Goal: Information Seeking & Learning: Find specific fact

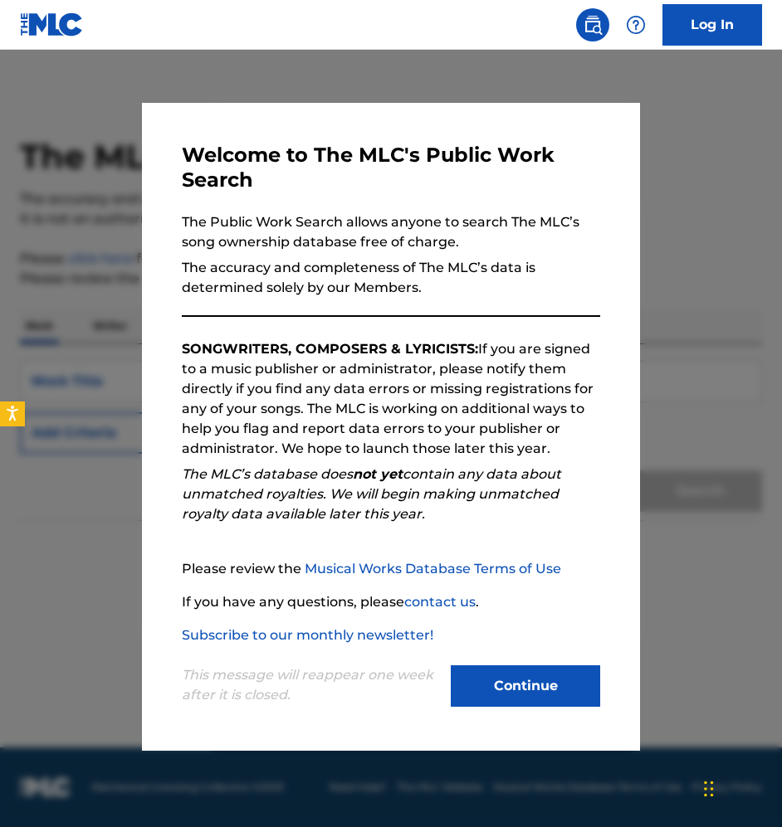
click at [521, 676] on button "Continue" at bounding box center [525, 685] width 149 height 41
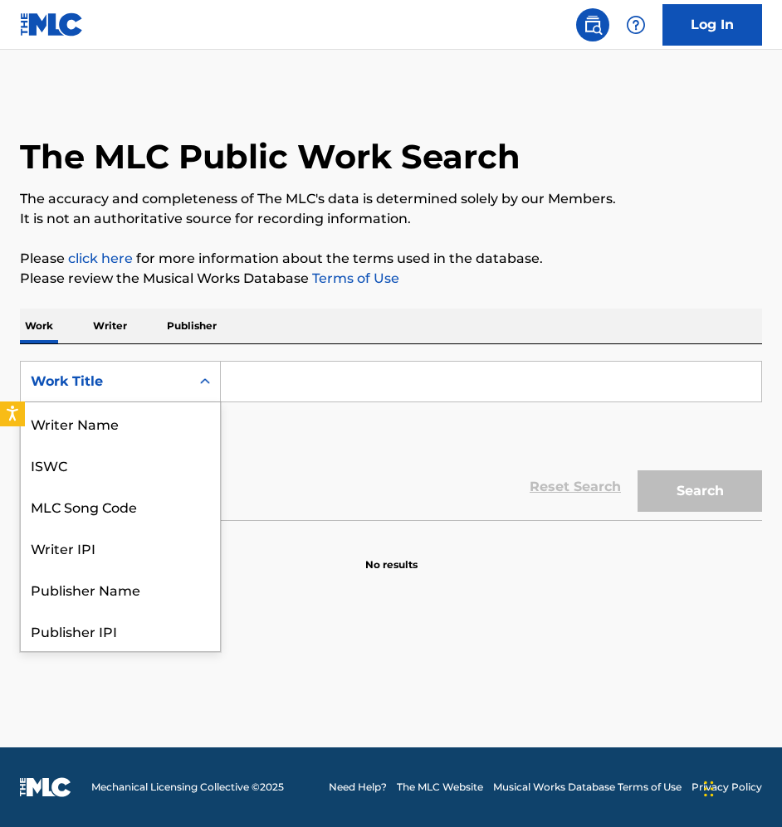
click at [200, 380] on icon "Search Form" at bounding box center [205, 381] width 17 height 17
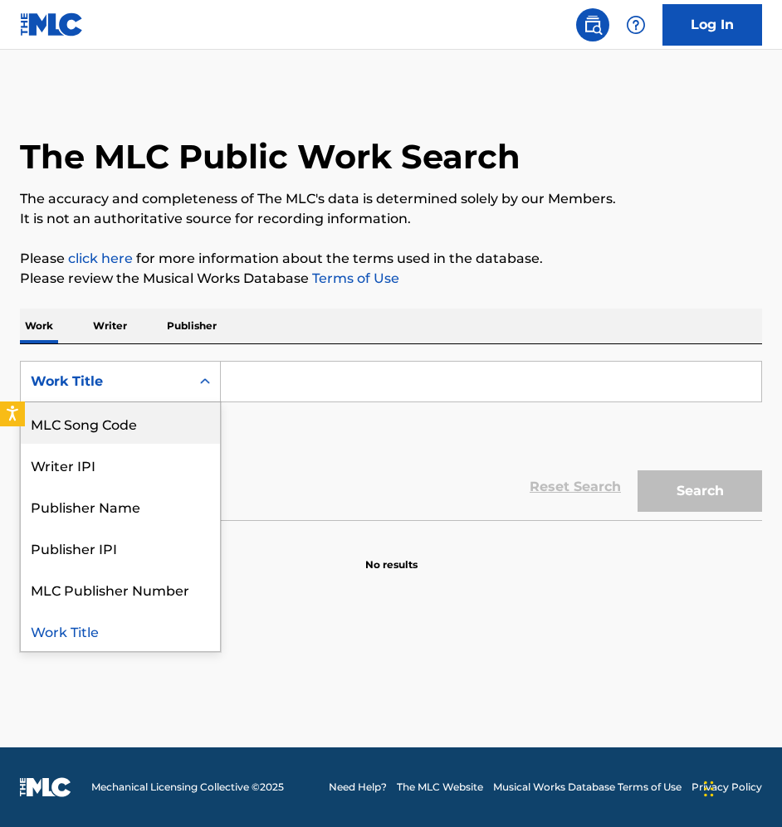
click at [128, 334] on p "Writer" at bounding box center [110, 326] width 44 height 35
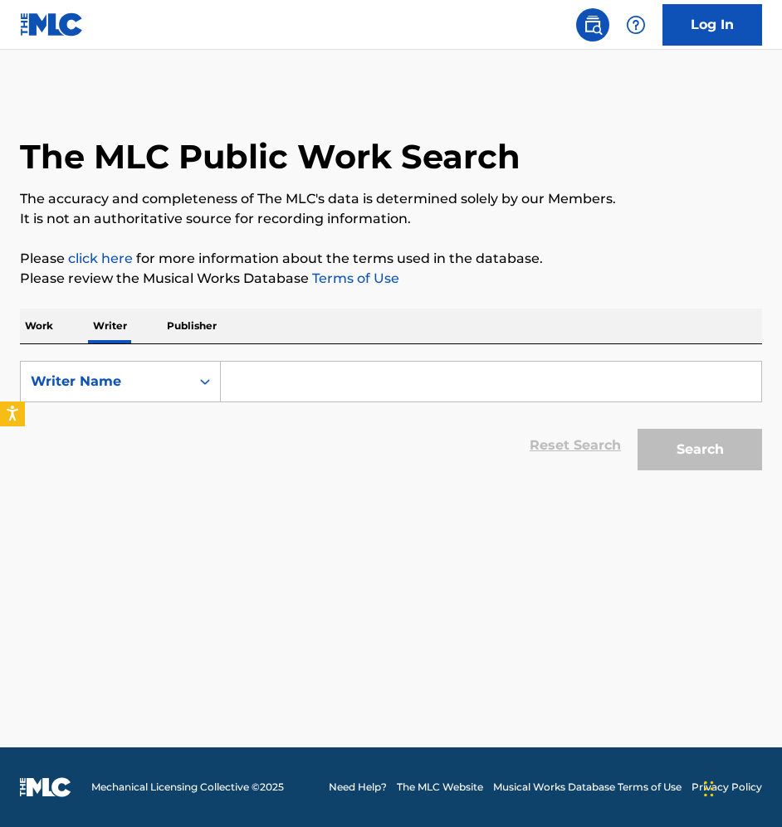
click at [273, 384] on input "Search Form" at bounding box center [491, 382] width 540 height 40
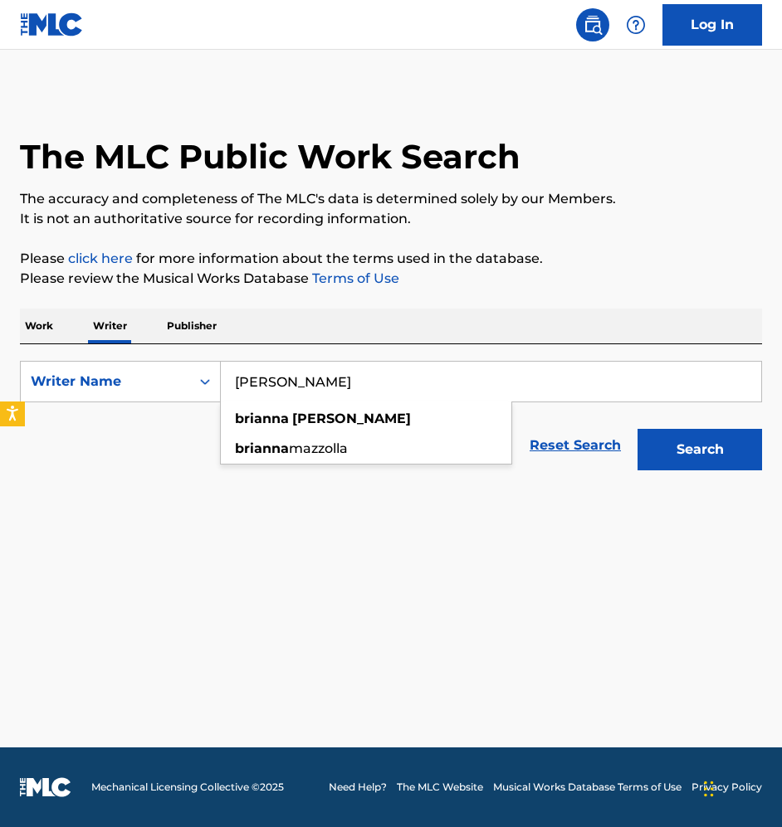
type input "[PERSON_NAME]"
click at [637, 429] on button "Search" at bounding box center [699, 449] width 124 height 41
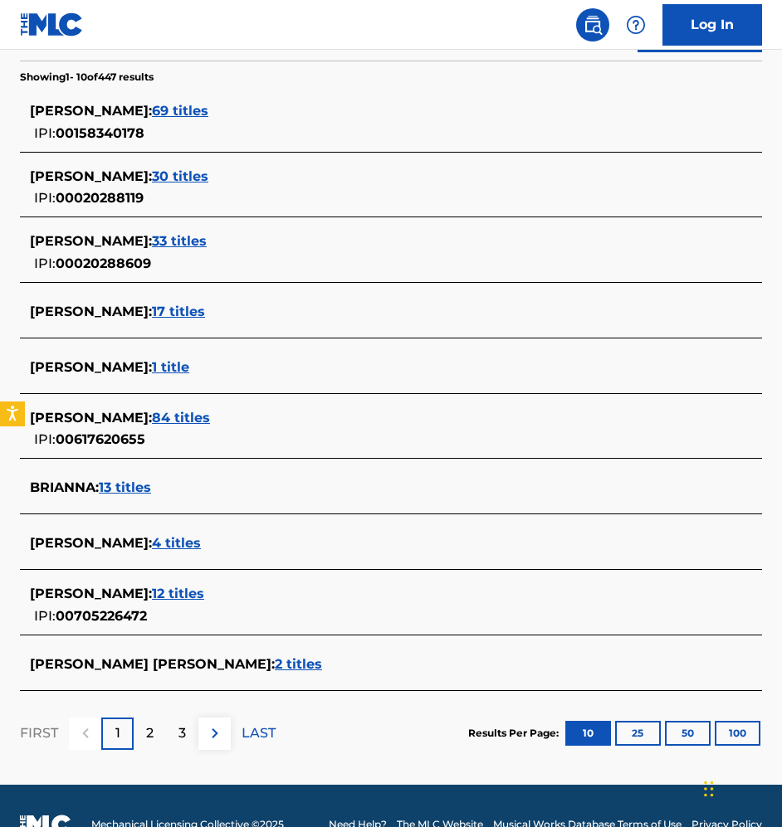
scroll to position [413, 0]
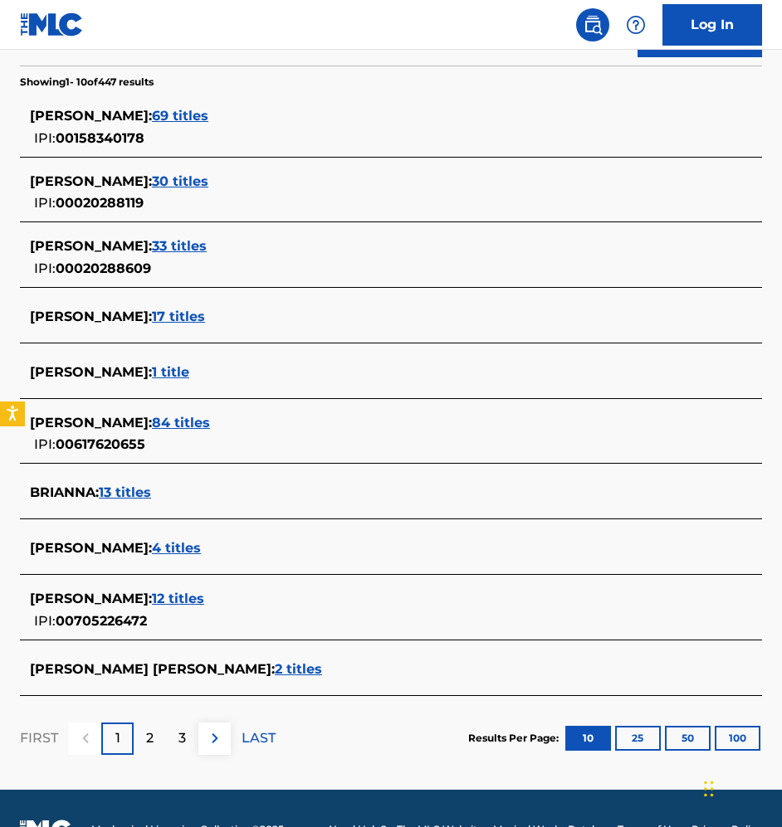
click at [201, 605] on span "12 titles" at bounding box center [178, 599] width 52 height 16
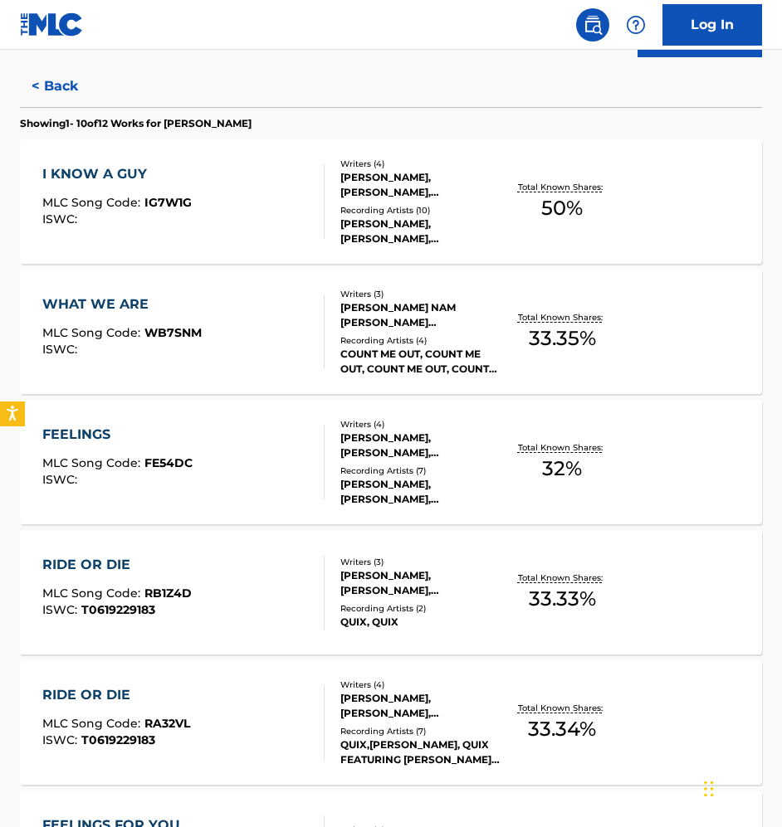
click at [206, 202] on div "I KNOW A GUY MLC Song Code : IG7W1G ISWC :" at bounding box center [183, 201] width 282 height 75
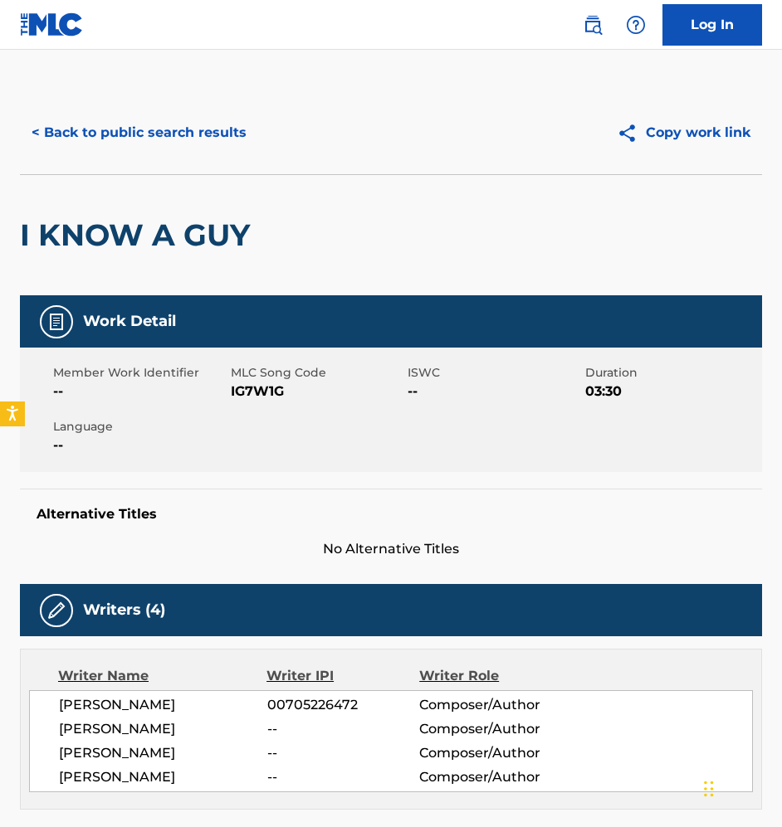
click at [181, 128] on button "< Back to public search results" at bounding box center [139, 132] width 238 height 41
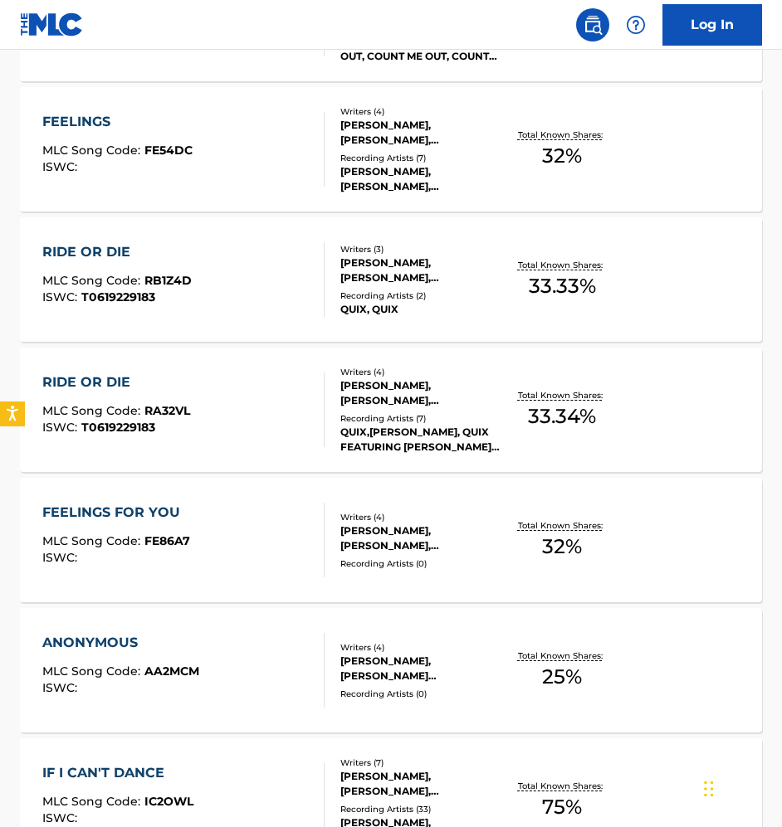
scroll to position [1196, 0]
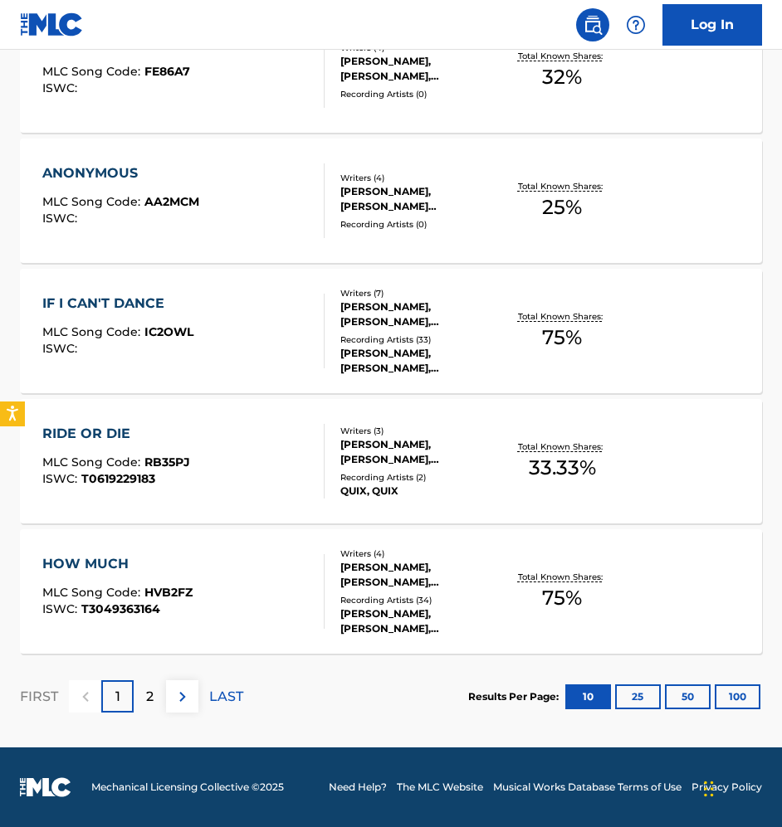
click at [241, 563] on div "HOW MUCH MLC Song Code : HVB2FZ ISWC : T3049363164" at bounding box center [183, 591] width 282 height 75
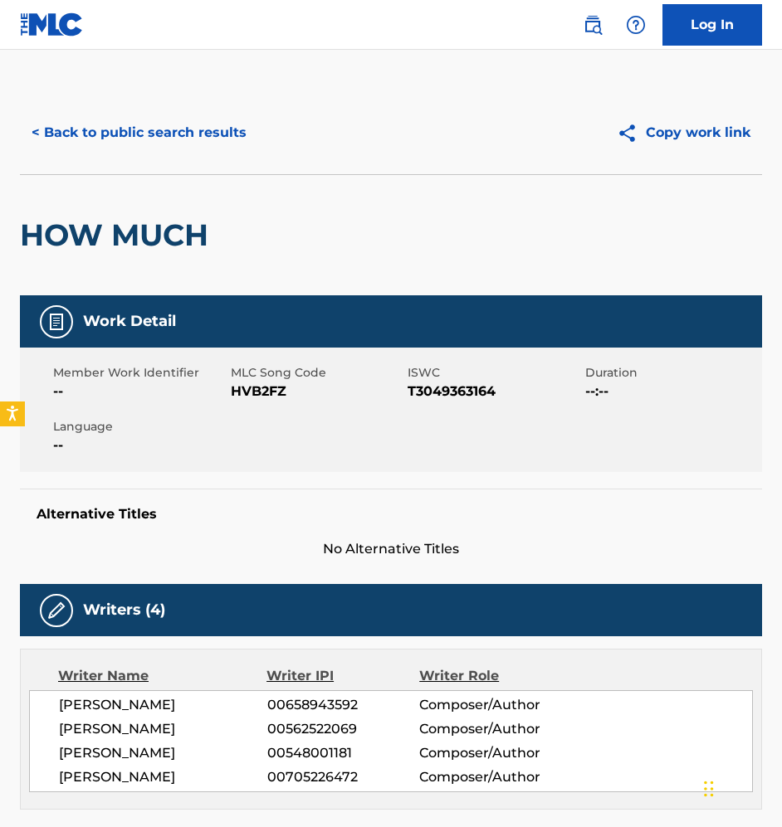
click at [127, 142] on button "< Back to public search results" at bounding box center [139, 132] width 238 height 41
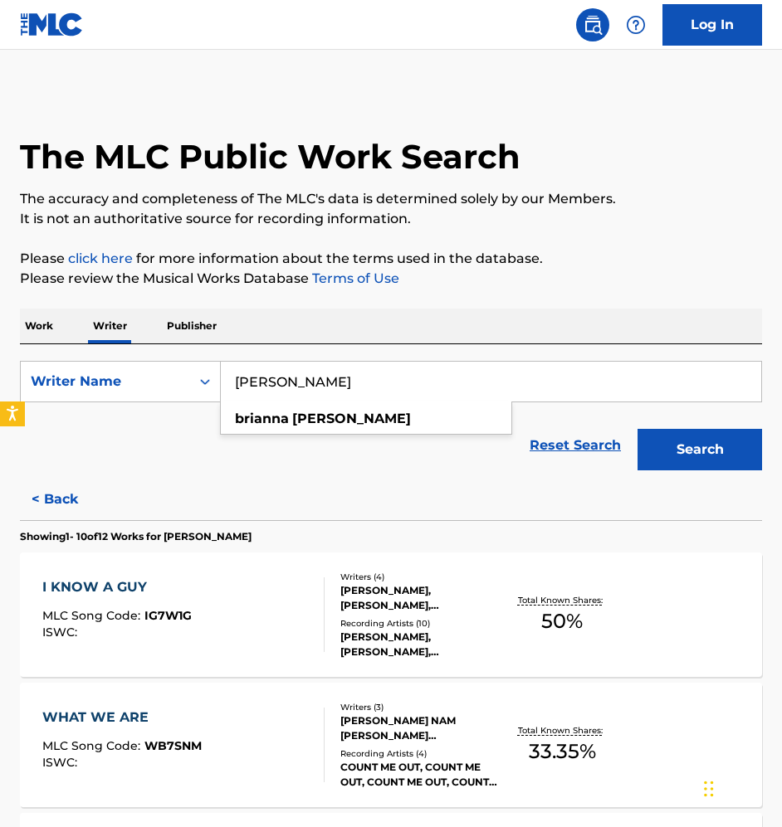
click at [537, 375] on input "[PERSON_NAME]" at bounding box center [491, 382] width 540 height 40
type input "wennely [PERSON_NAME]"
click at [637, 429] on button "Search" at bounding box center [699, 449] width 124 height 41
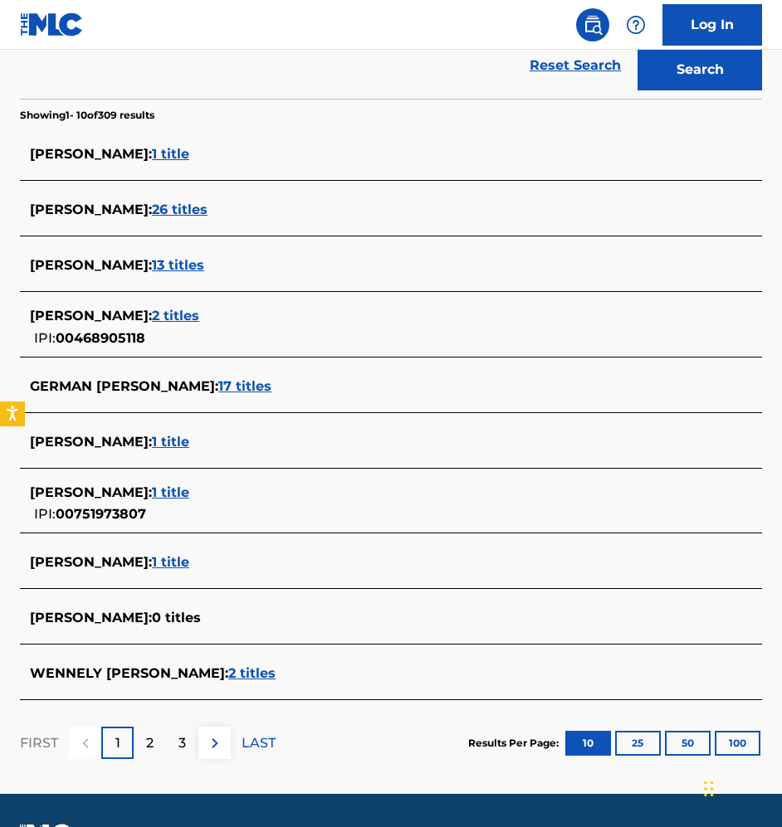
scroll to position [382, 0]
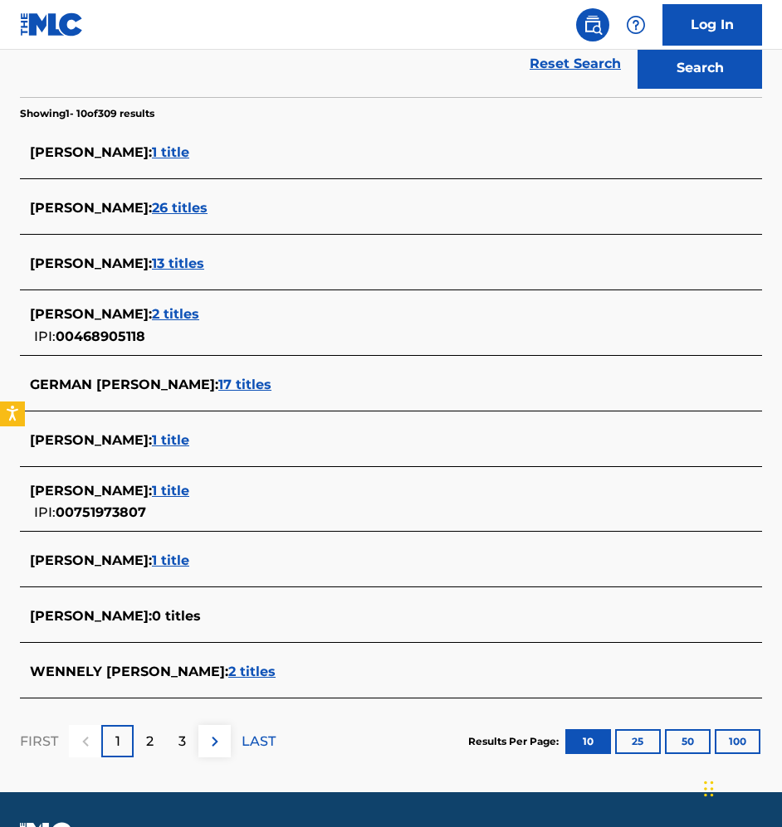
click at [154, 744] on div "2" at bounding box center [150, 741] width 32 height 32
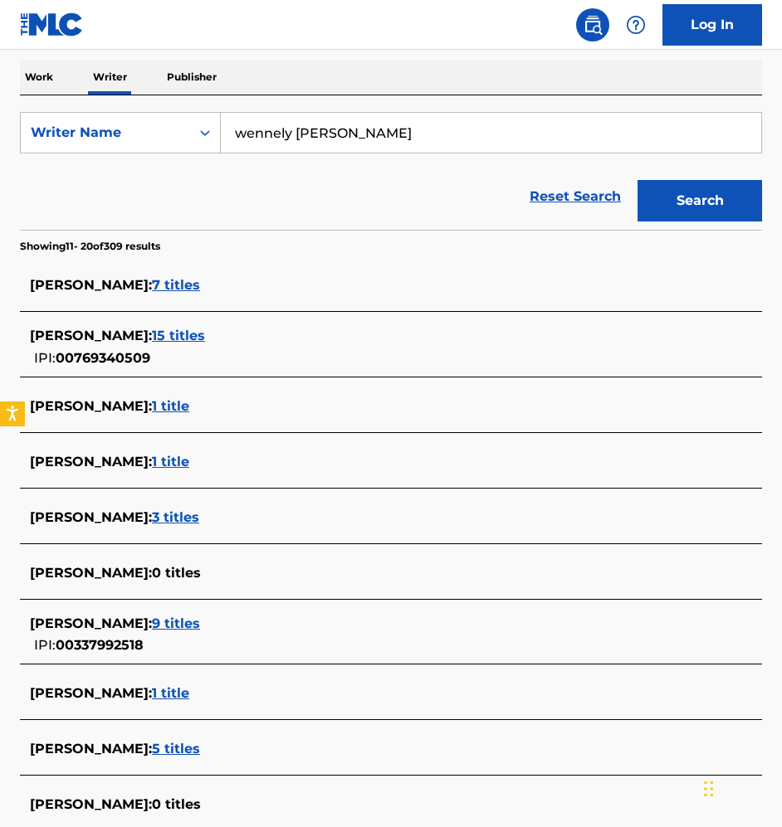
scroll to position [427, 0]
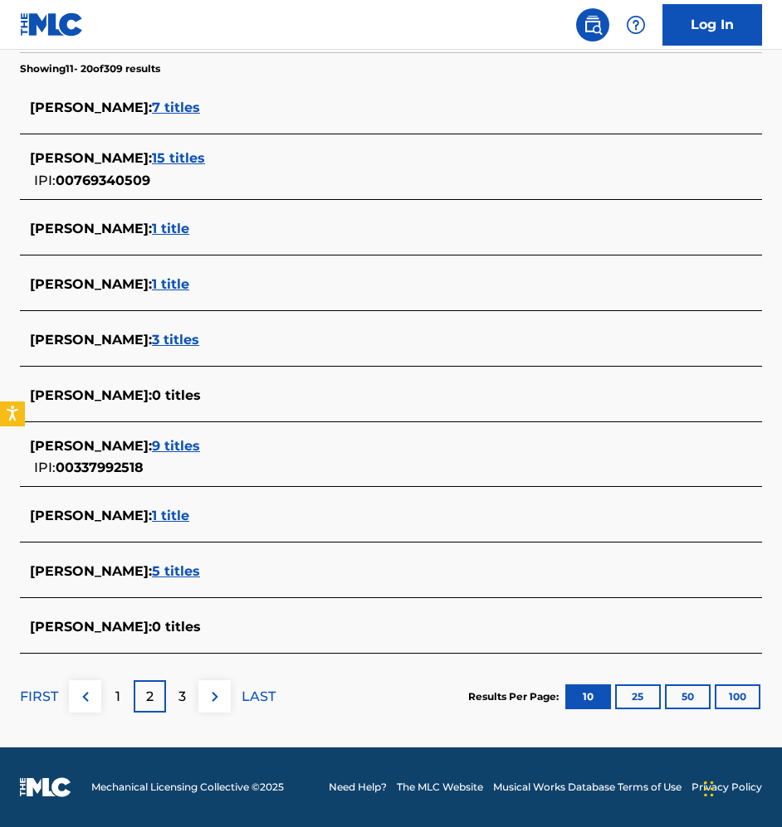
click at [181, 690] on p "3" at bounding box center [181, 697] width 7 height 20
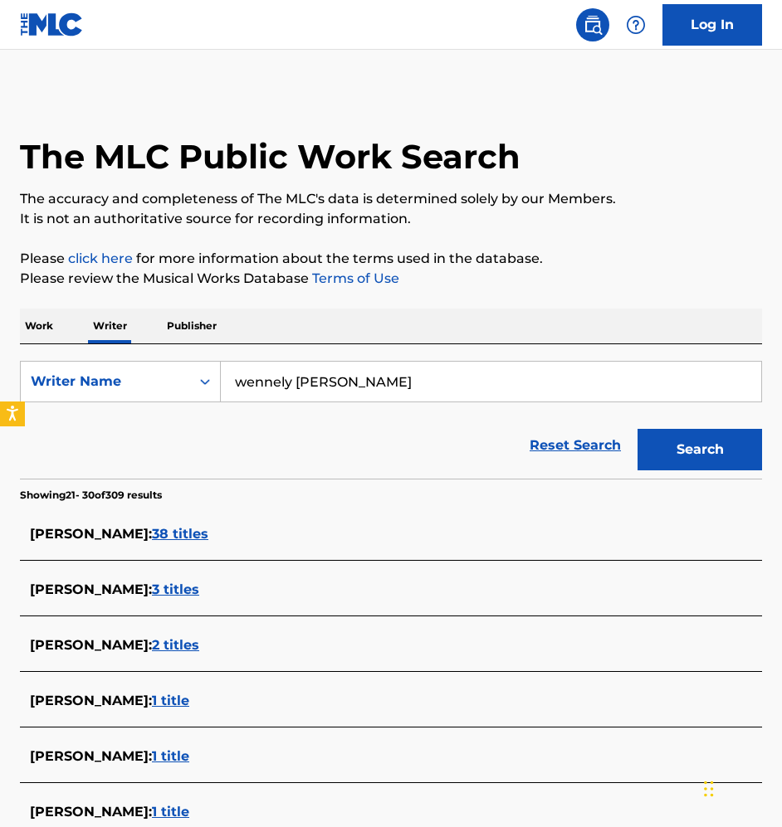
scroll to position [417, 0]
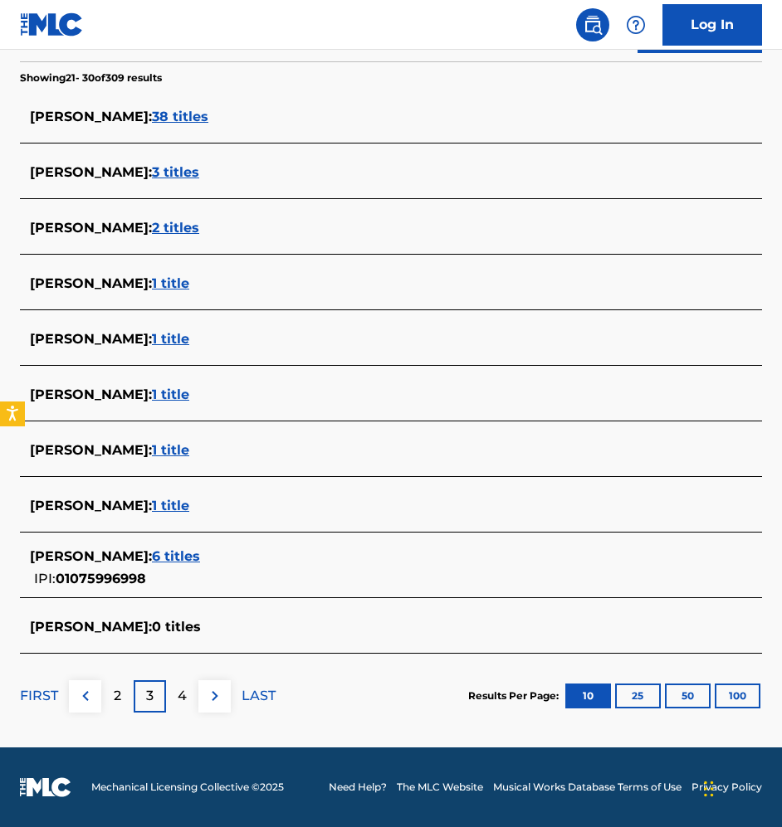
click at [54, 692] on p "FIRST" at bounding box center [39, 696] width 38 height 20
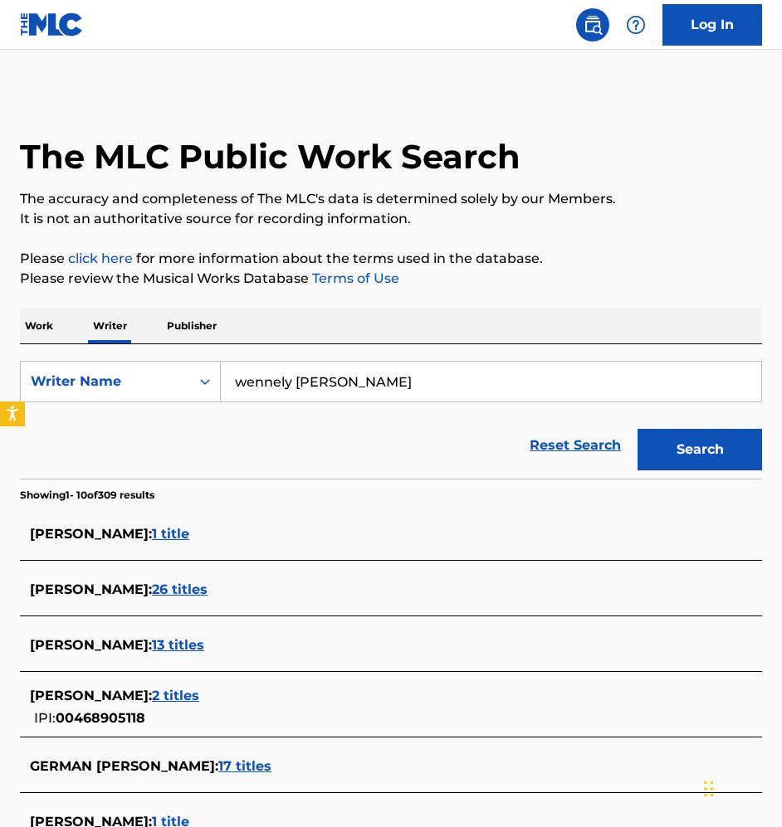
scroll to position [427, 0]
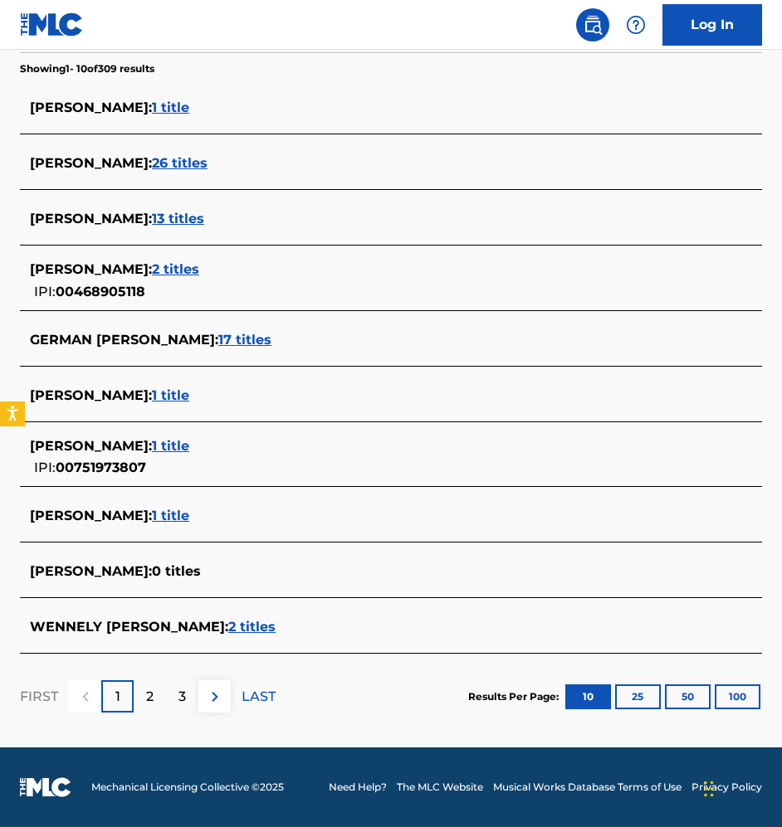
click at [228, 627] on span "2 titles" at bounding box center [251, 627] width 47 height 16
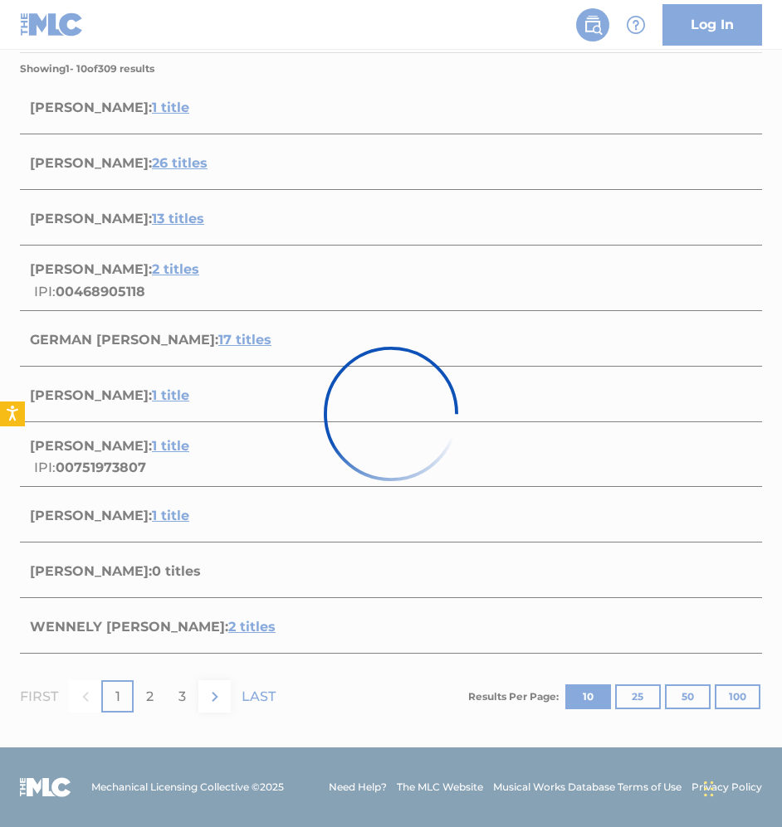
scroll to position [146, 0]
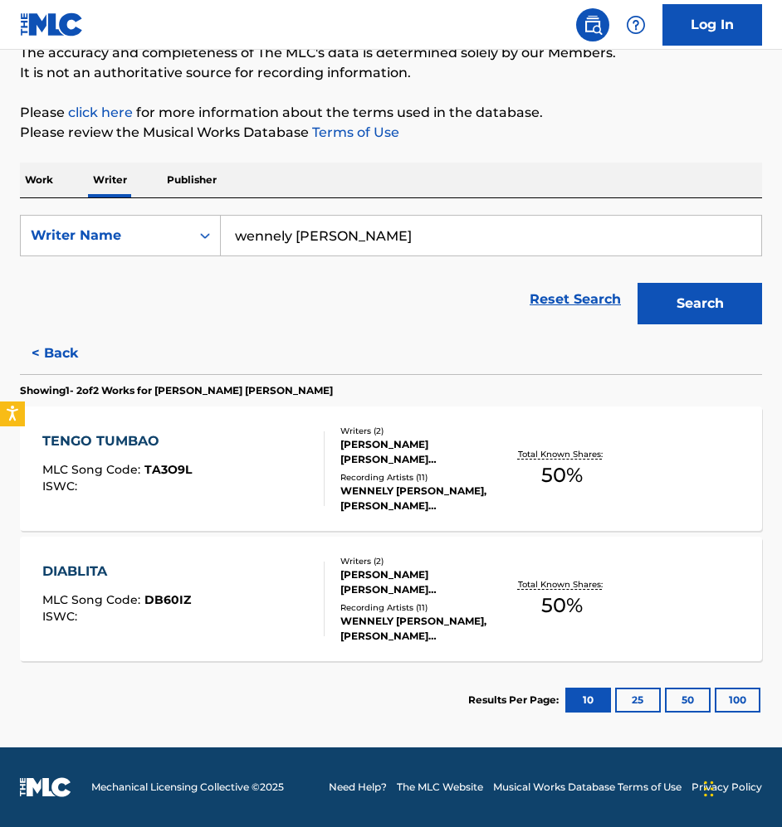
click at [257, 472] on div "TENGO TUMBAO MLC Song Code : TA3O9L ISWC :" at bounding box center [183, 468] width 282 height 75
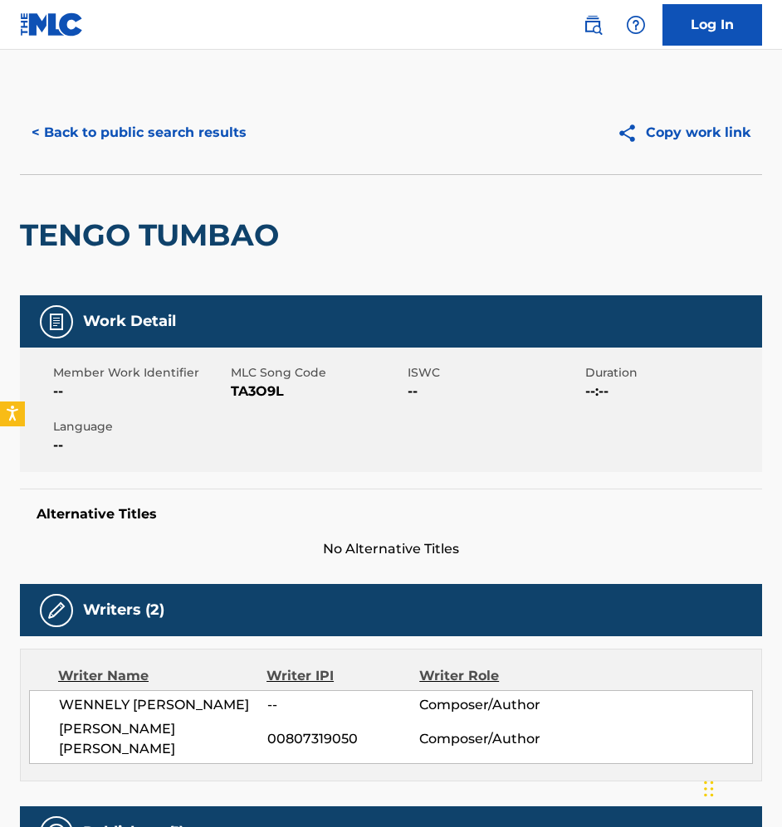
click at [186, 137] on button "< Back to public search results" at bounding box center [139, 132] width 238 height 41
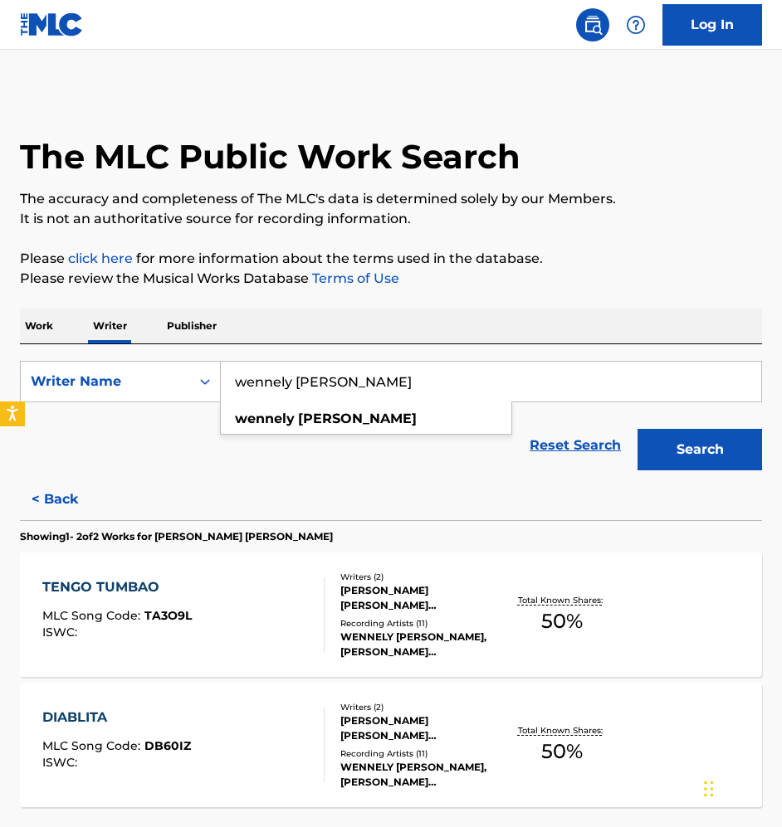
click at [366, 366] on input "wennely [PERSON_NAME]" at bounding box center [491, 382] width 540 height 40
click at [637, 429] on button "Search" at bounding box center [699, 449] width 124 height 41
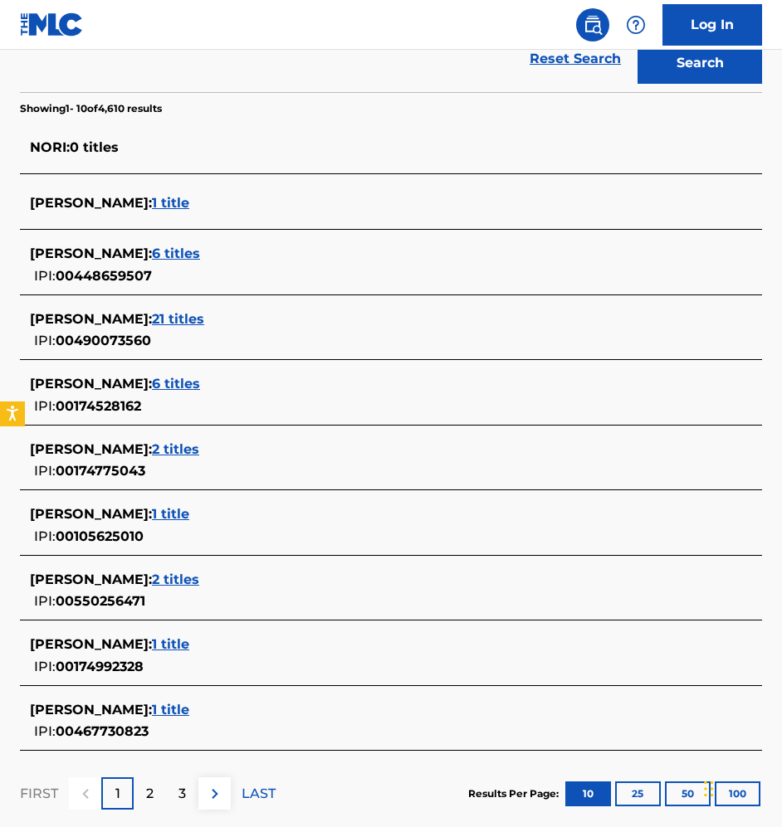
scroll to position [388, 0]
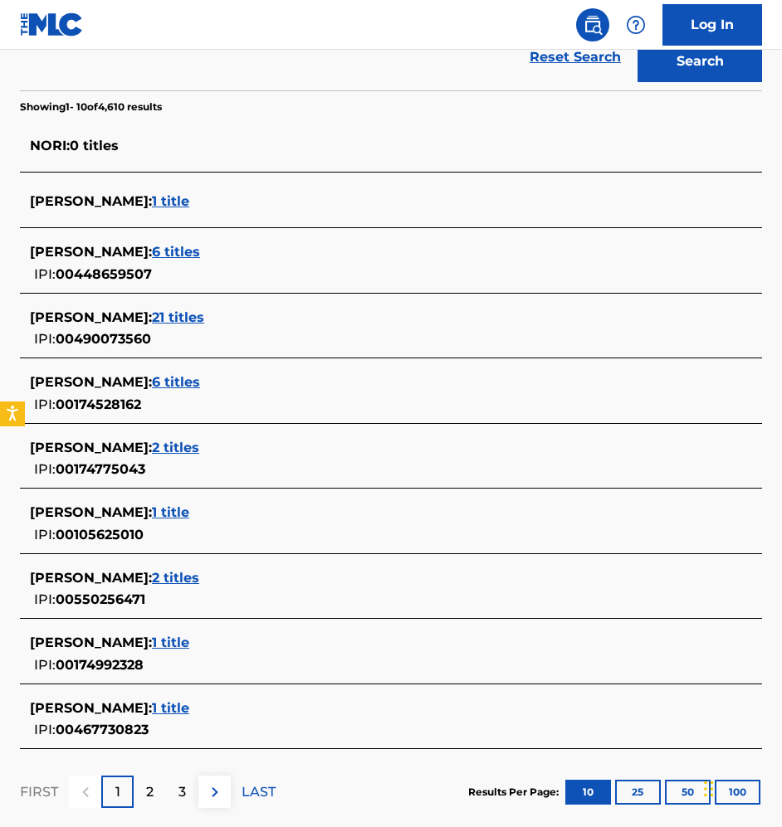
click at [150, 786] on p "2" at bounding box center [149, 792] width 7 height 20
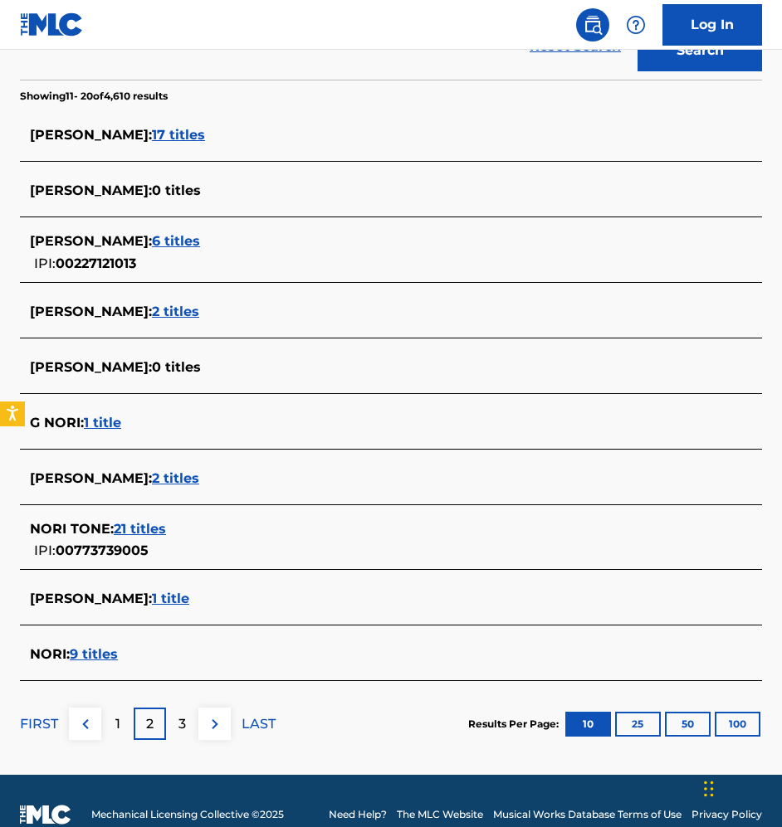
scroll to position [401, 0]
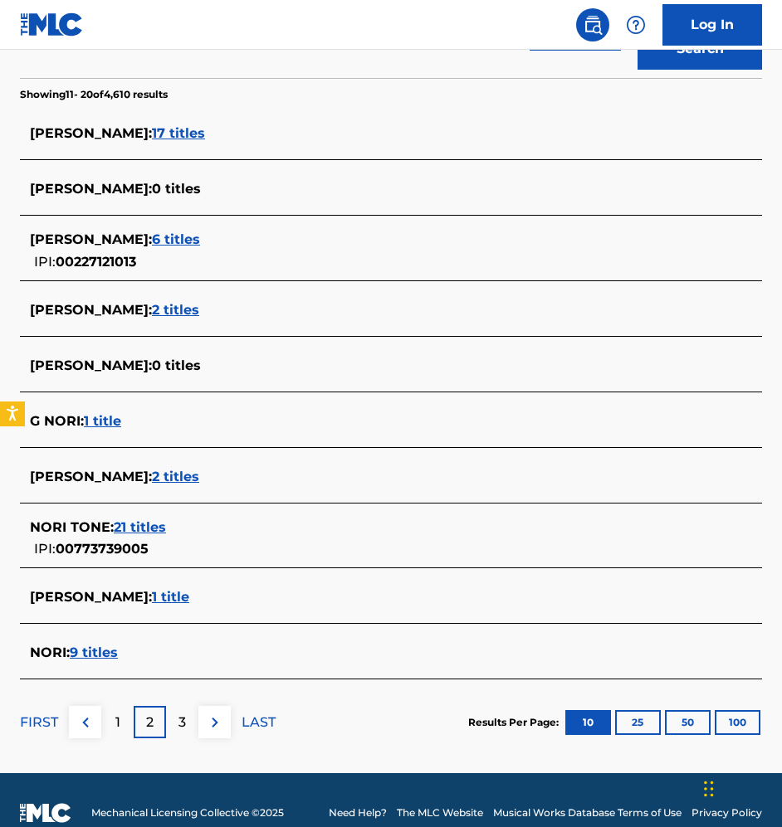
click at [188, 728] on div "3" at bounding box center [182, 722] width 32 height 32
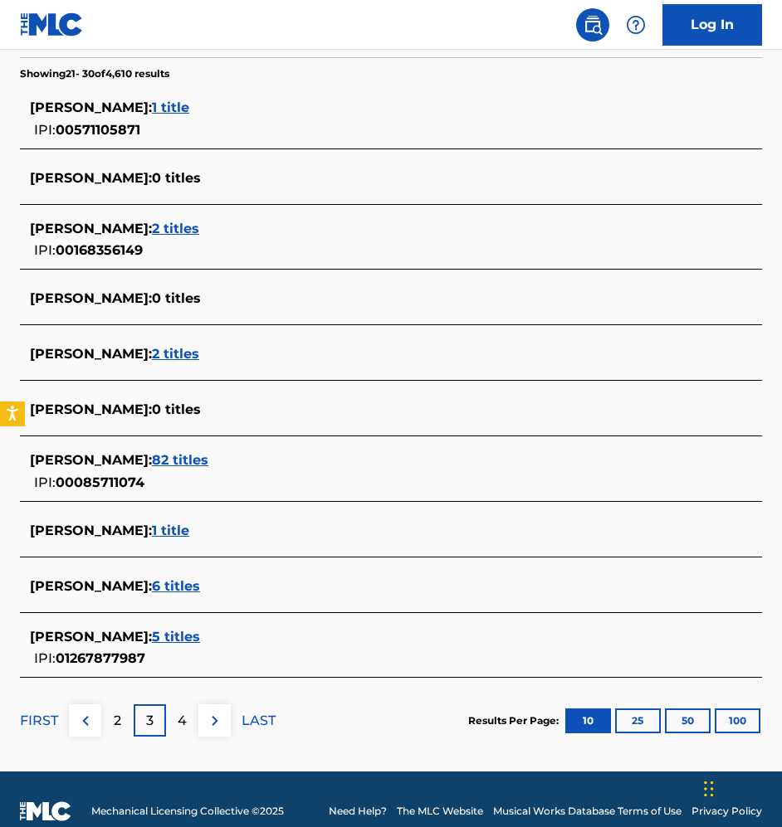
scroll to position [422, 0]
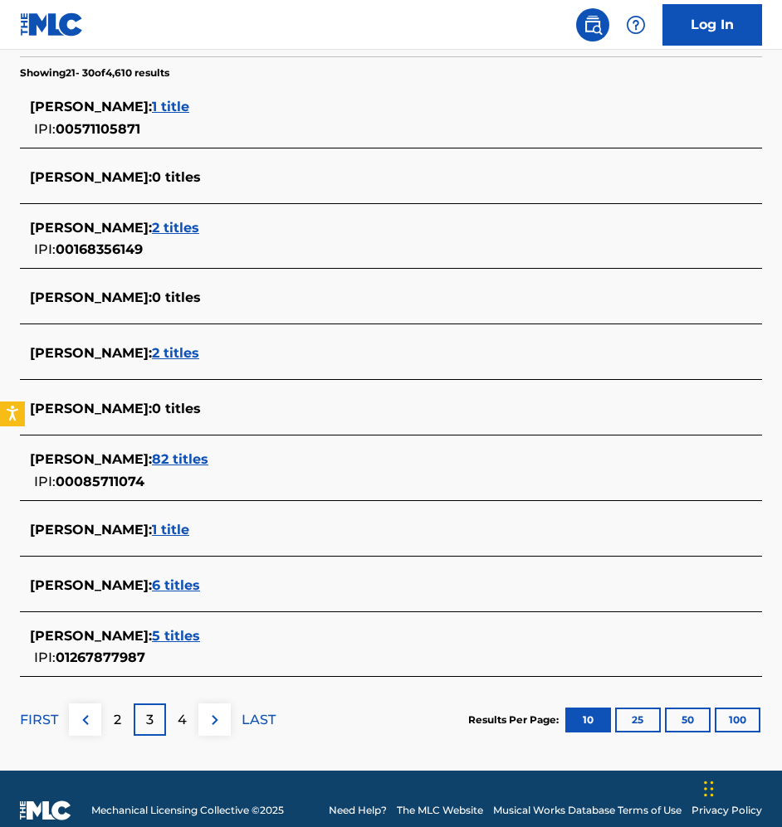
click at [174, 713] on div "4" at bounding box center [182, 720] width 32 height 32
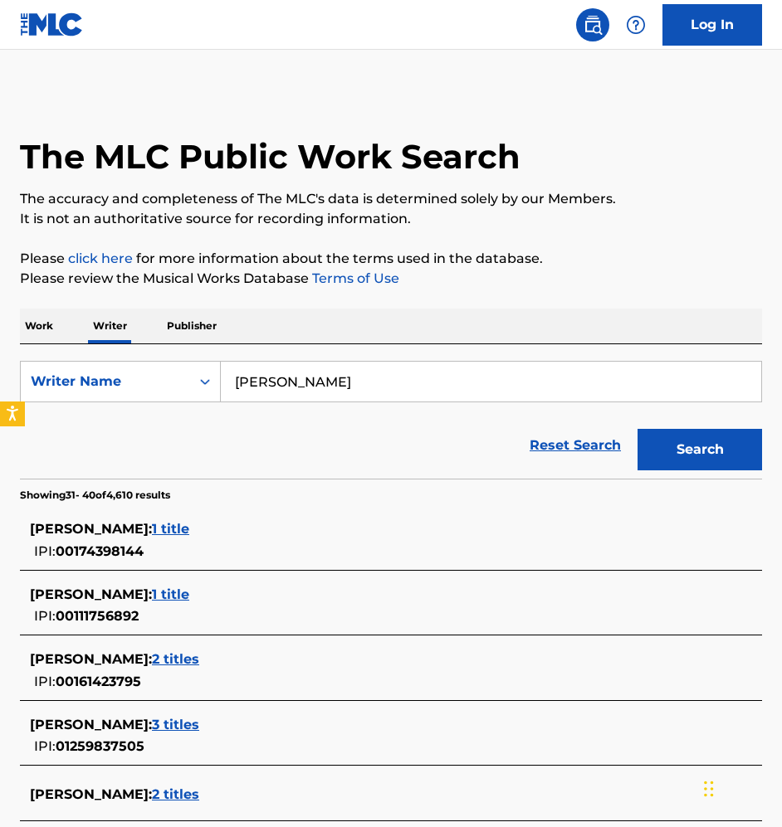
scroll to position [475, 0]
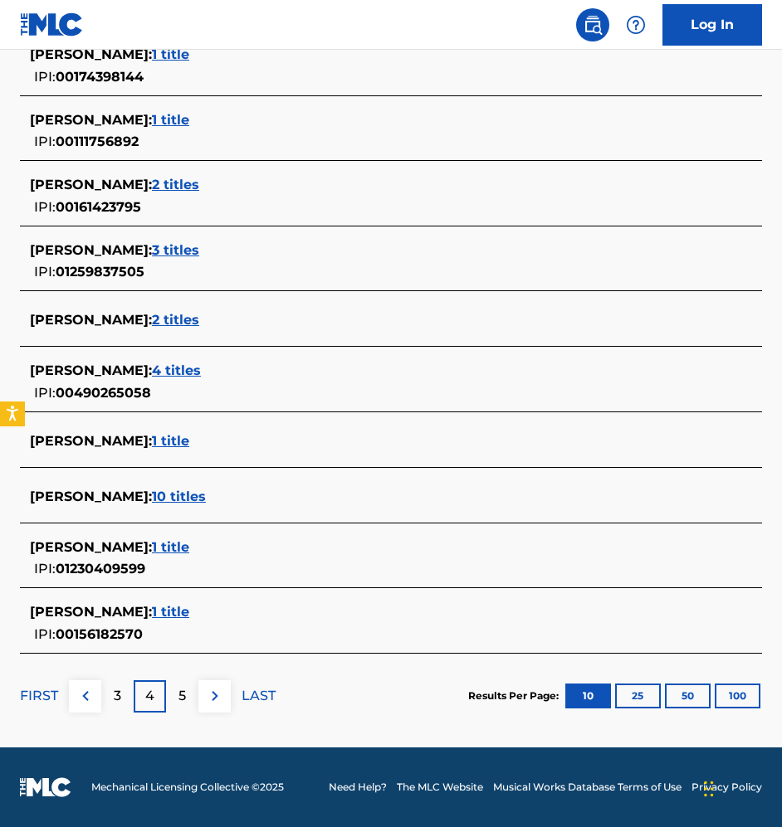
click at [179, 690] on p "5" at bounding box center [181, 696] width 7 height 20
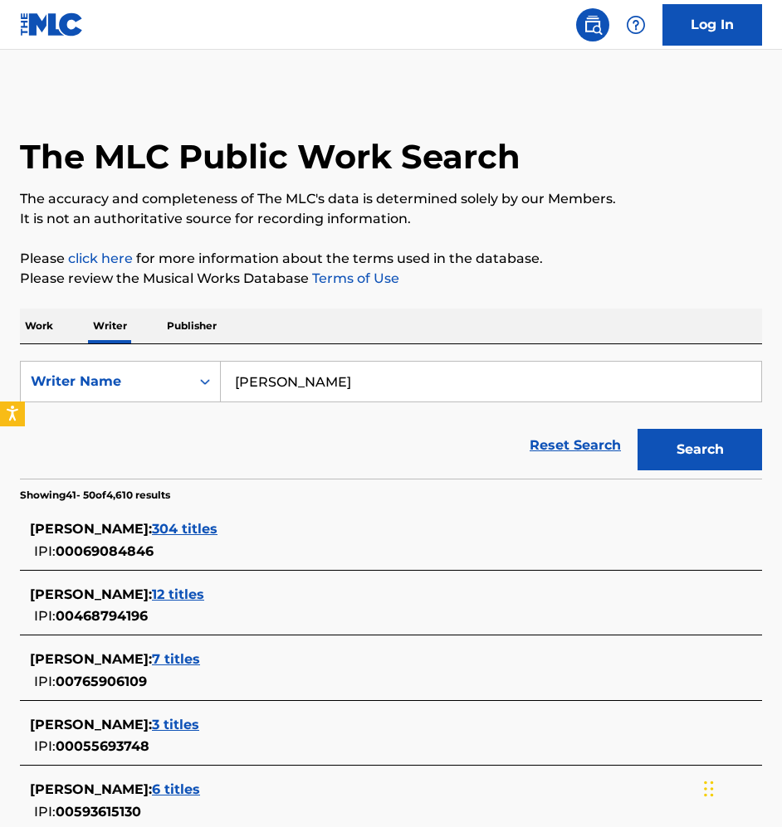
scroll to position [465, 0]
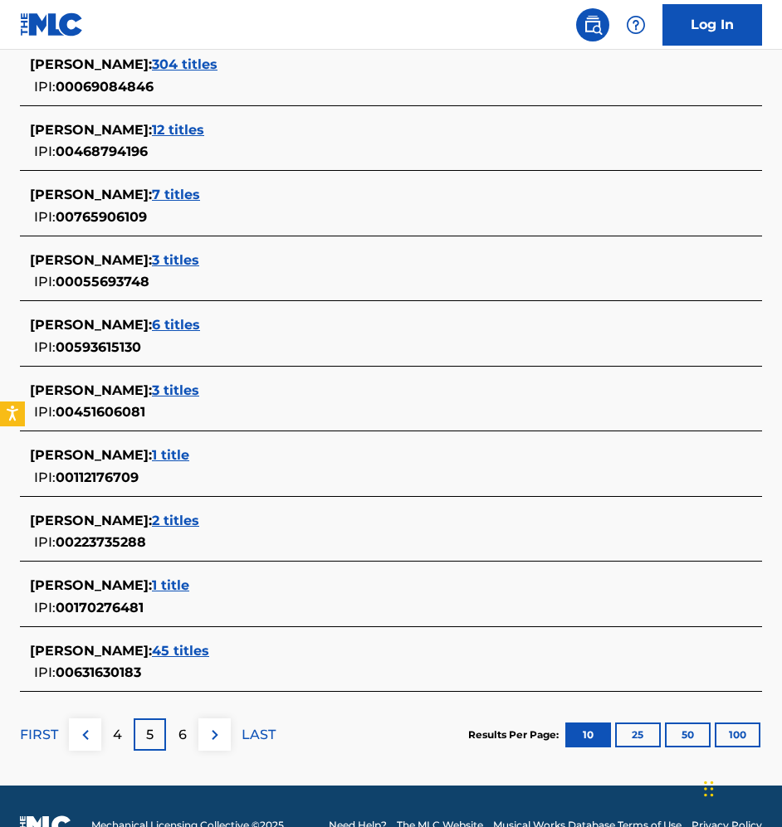
click at [37, 730] on p "FIRST" at bounding box center [39, 735] width 38 height 20
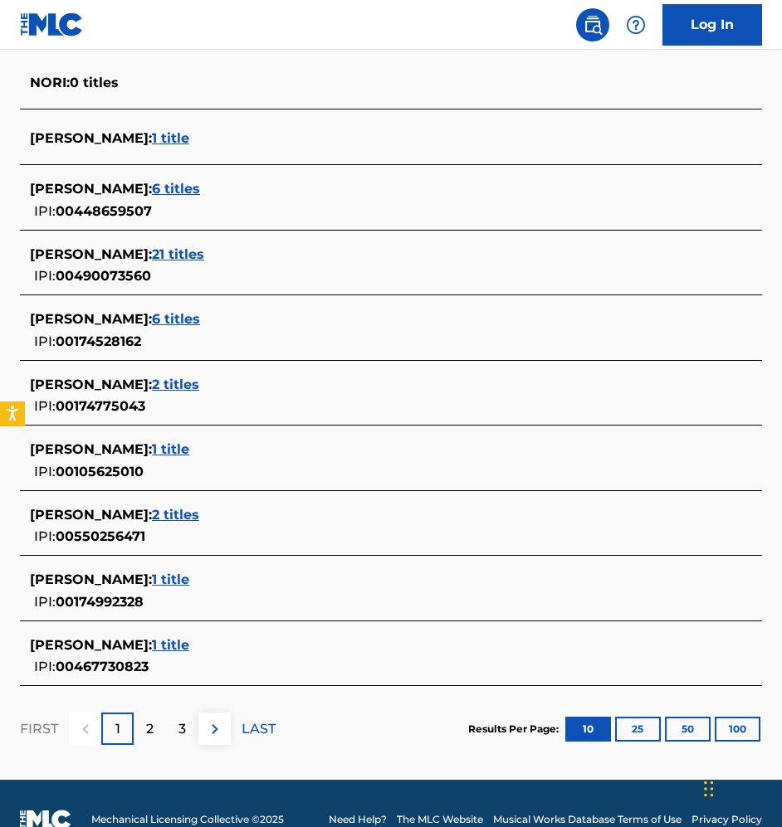
scroll to position [484, 0]
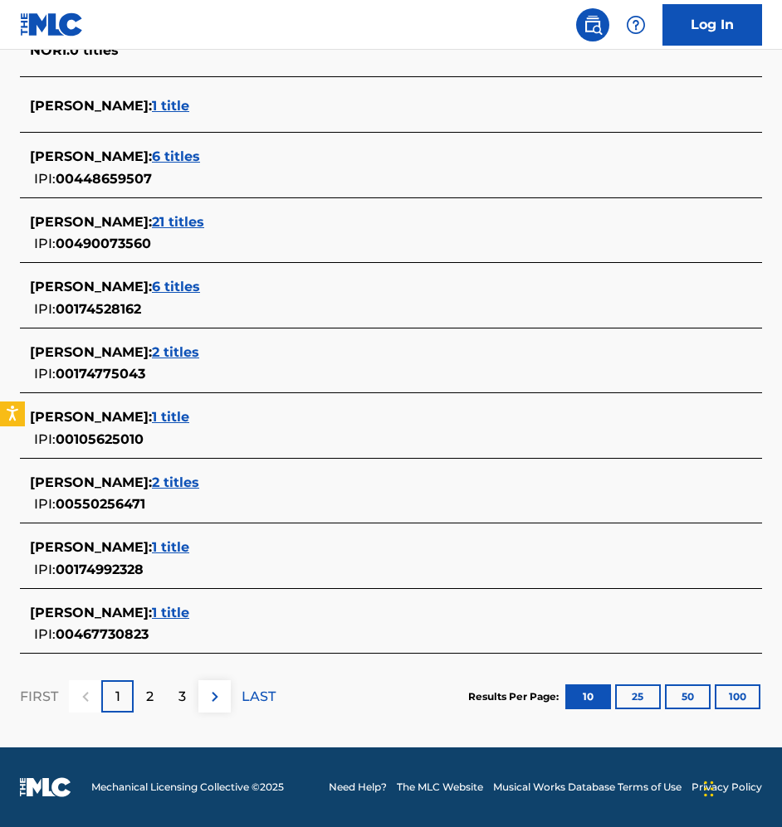
click at [182, 699] on p "3" at bounding box center [181, 697] width 7 height 20
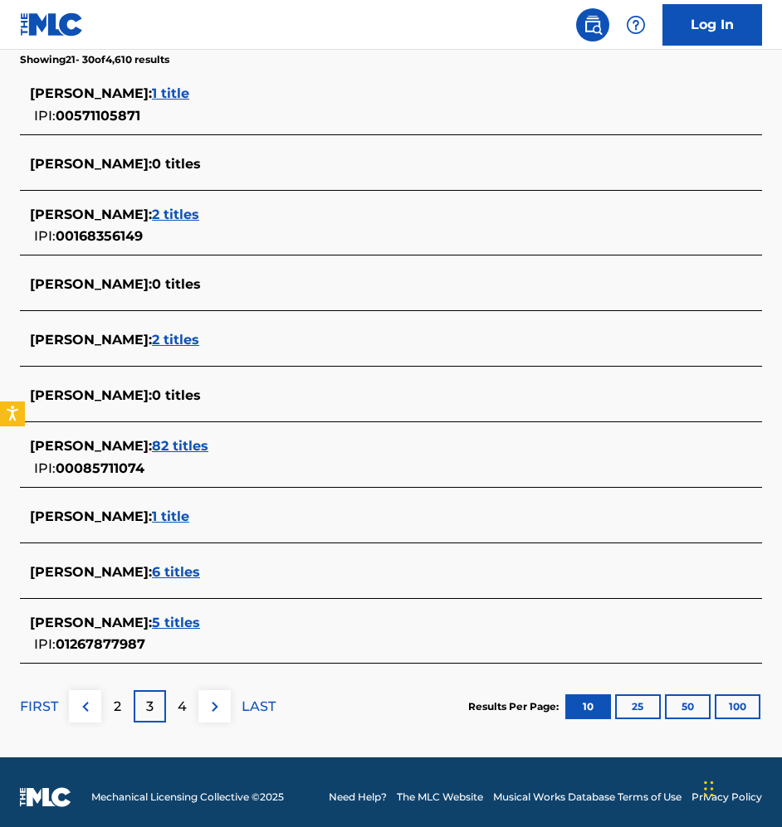
scroll to position [446, 0]
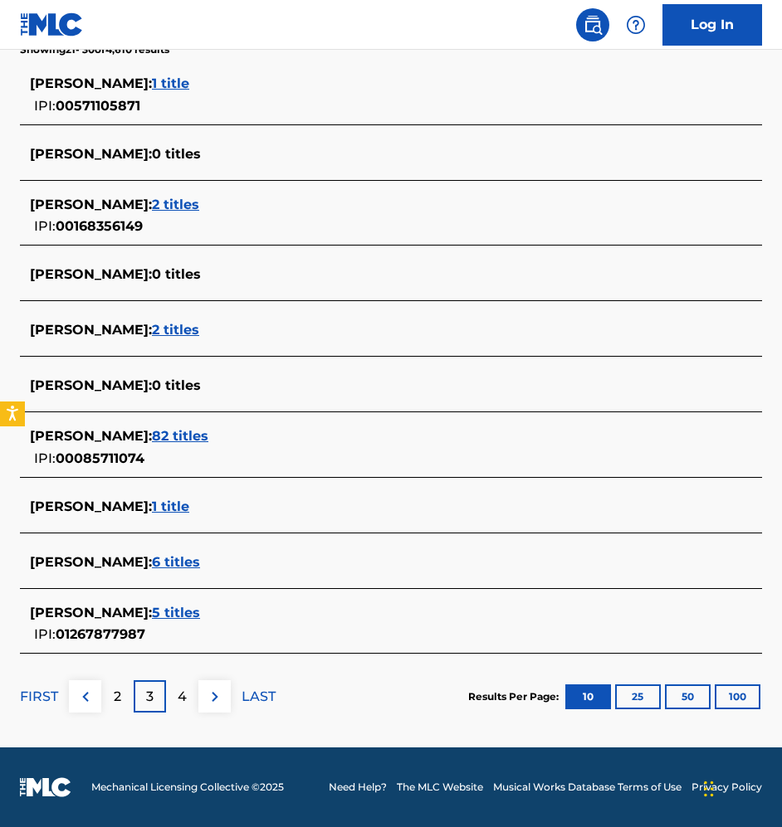
click at [183, 694] on p "4" at bounding box center [182, 697] width 9 height 20
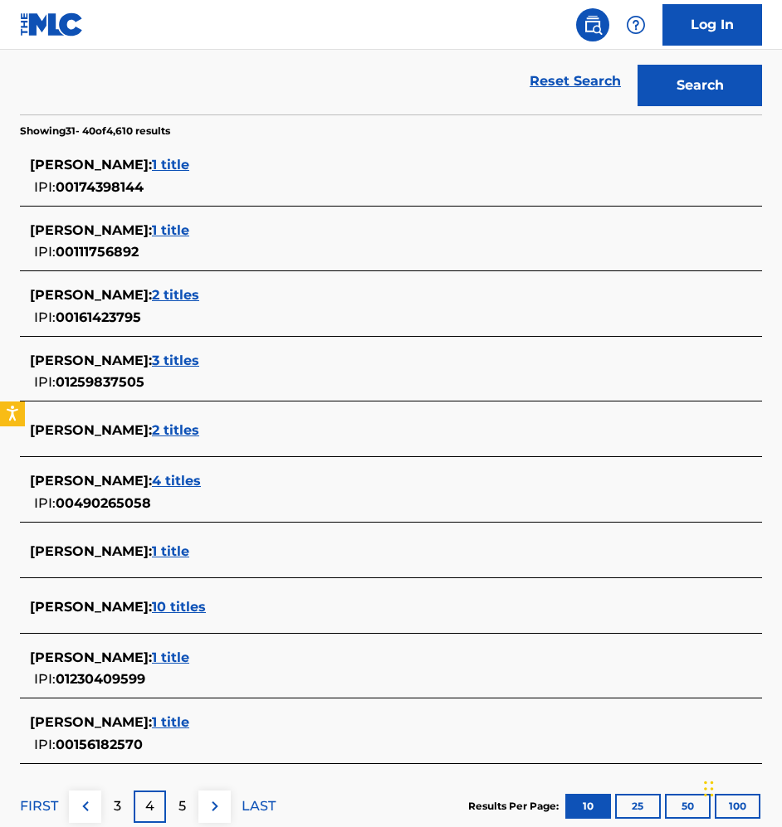
scroll to position [452, 0]
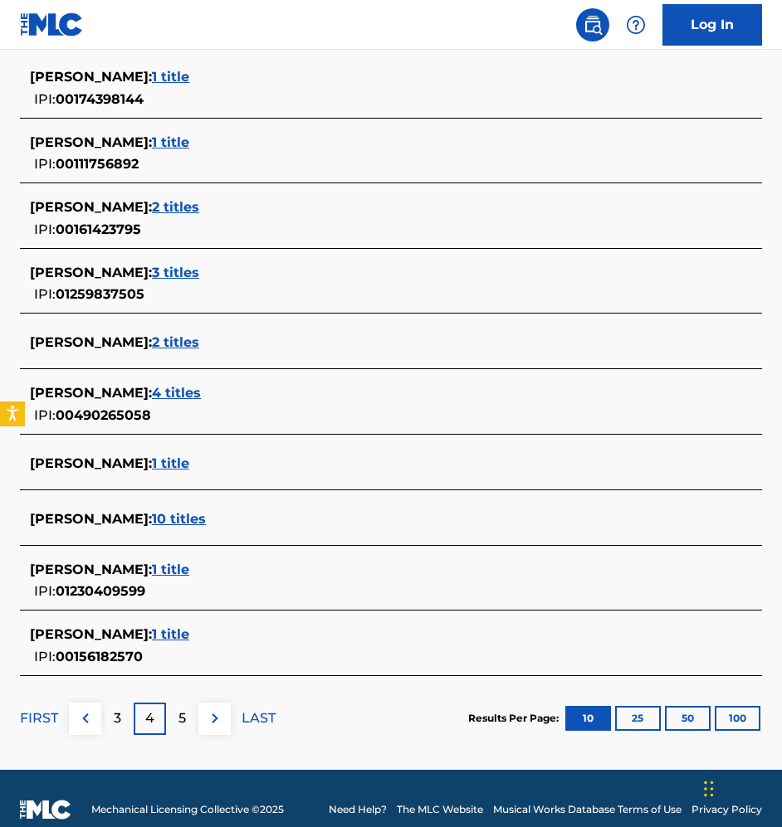
click at [183, 709] on p "5" at bounding box center [181, 719] width 7 height 20
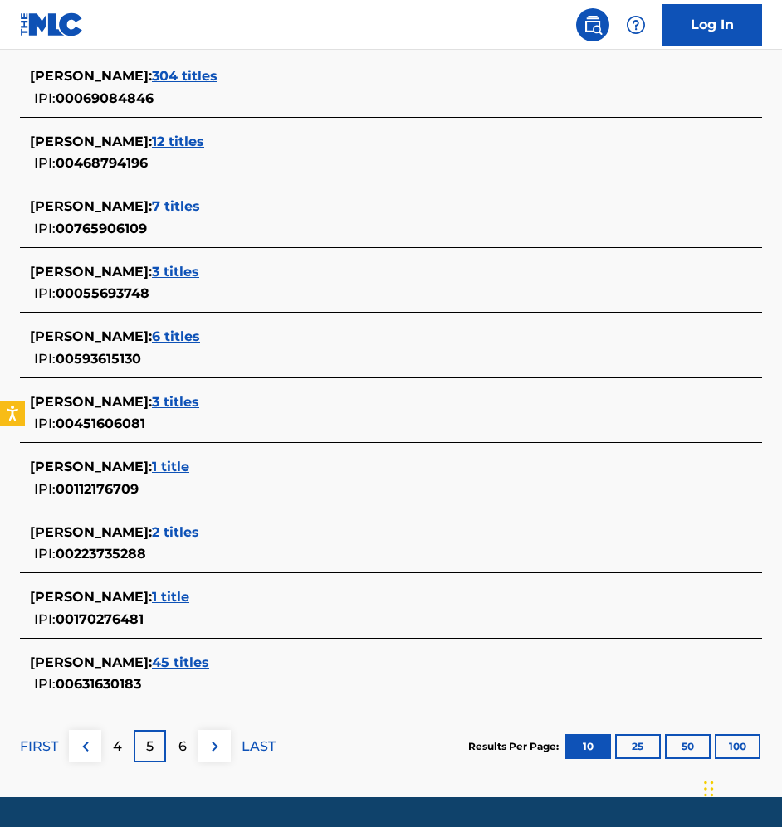
scroll to position [466, 0]
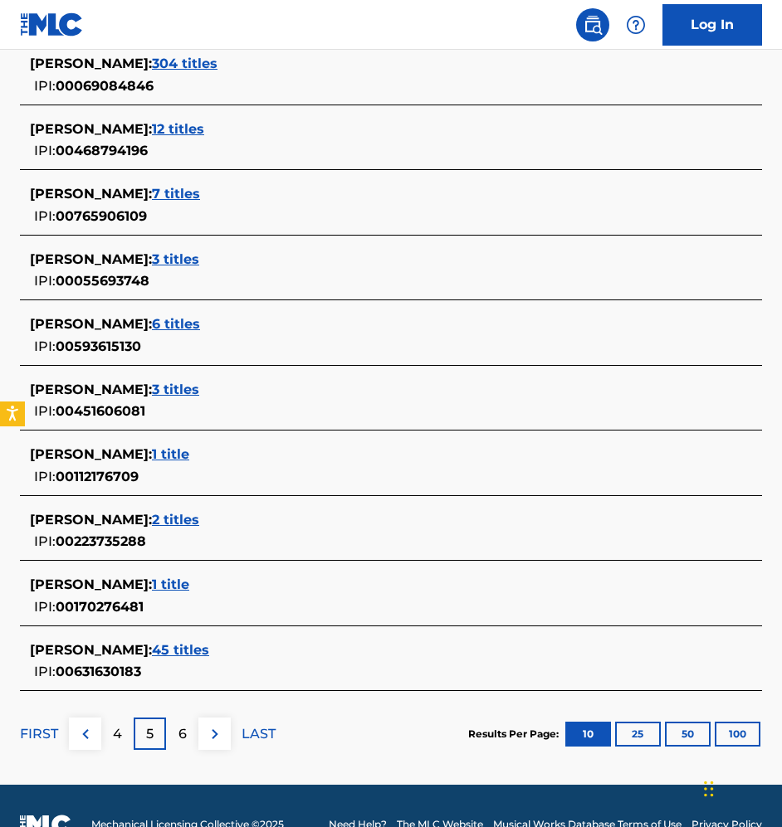
click at [173, 729] on div "6" at bounding box center [182, 734] width 32 height 32
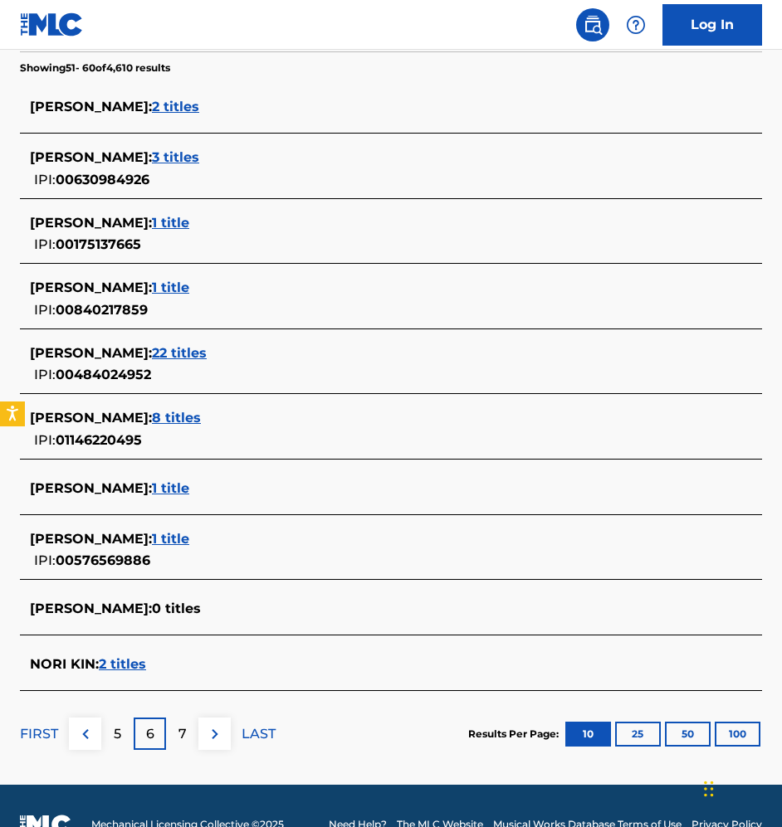
scroll to position [417, 0]
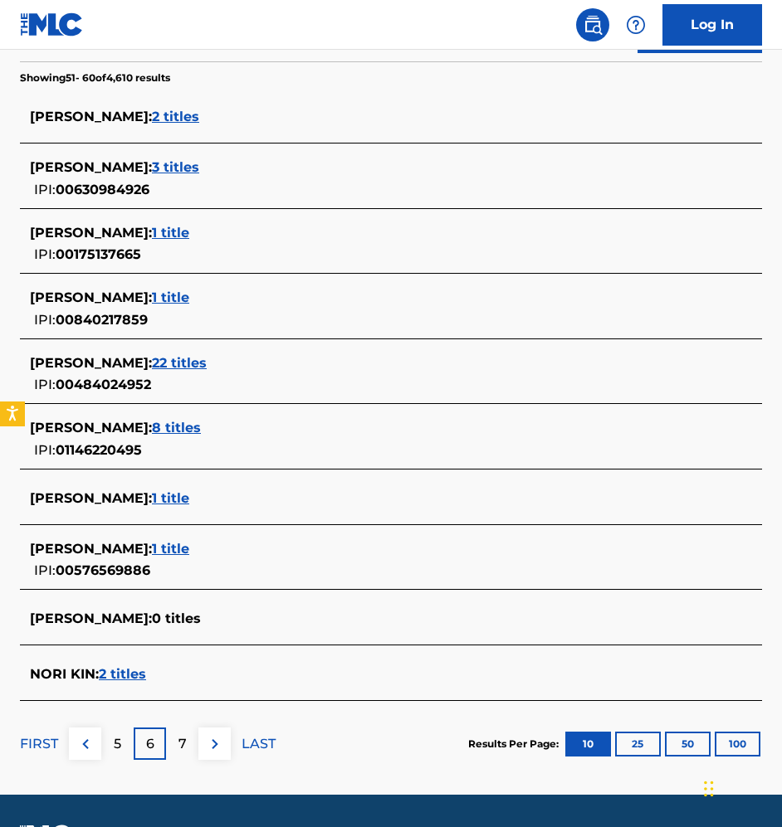
click at [185, 738] on p "7" at bounding box center [182, 744] width 8 height 20
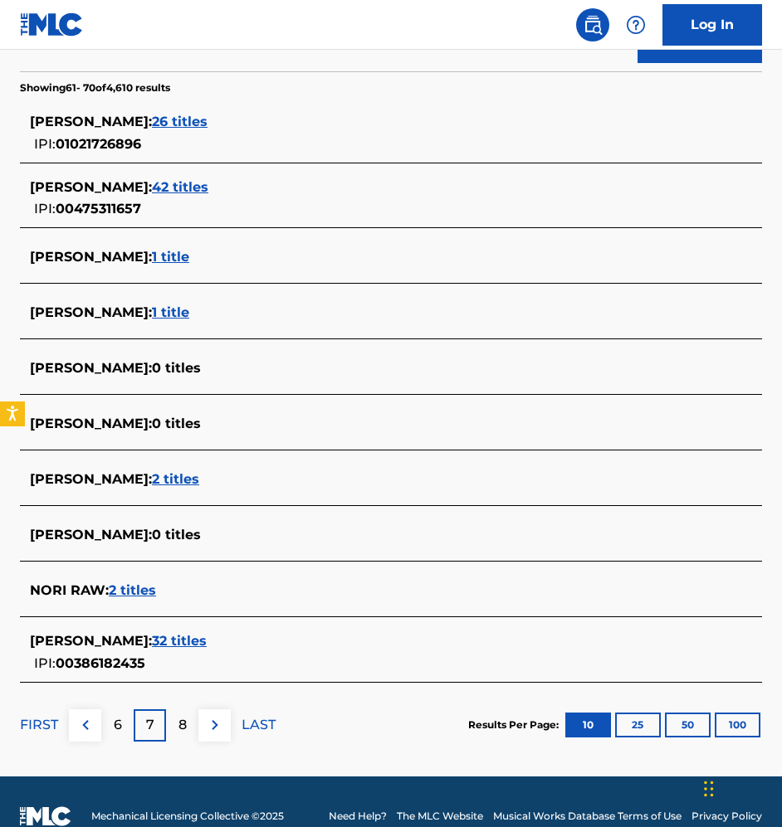
scroll to position [407, 0]
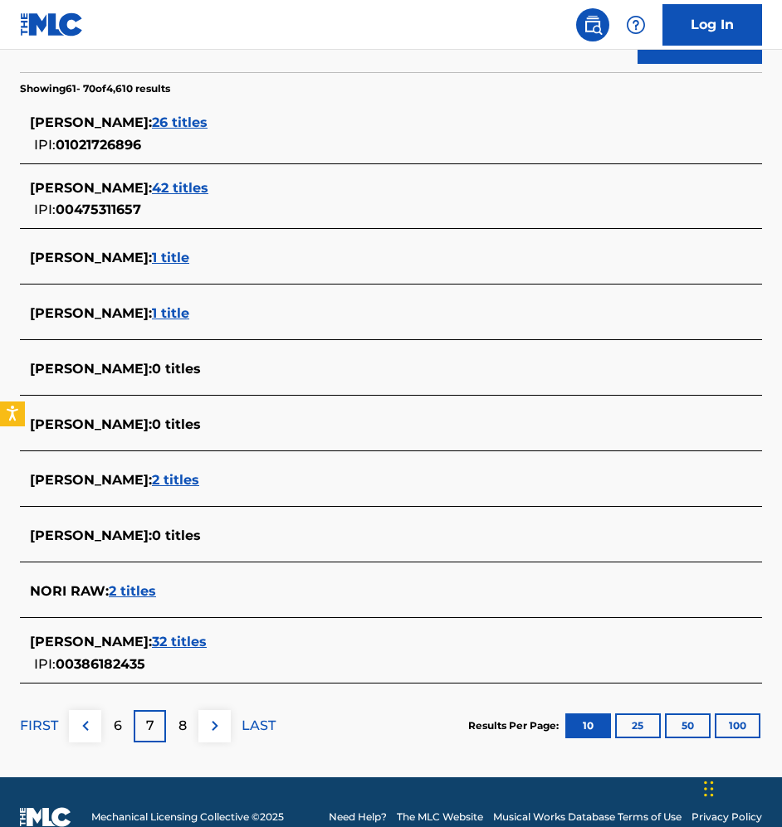
click at [40, 726] on p "FIRST" at bounding box center [39, 726] width 38 height 20
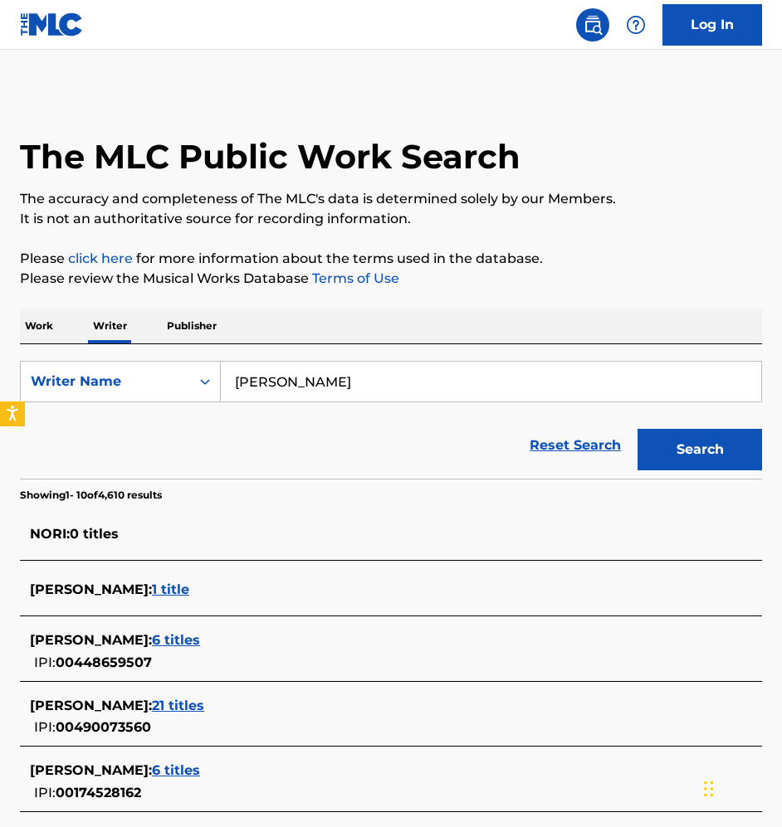
click at [453, 392] on input "[PERSON_NAME]" at bounding box center [491, 382] width 540 height 40
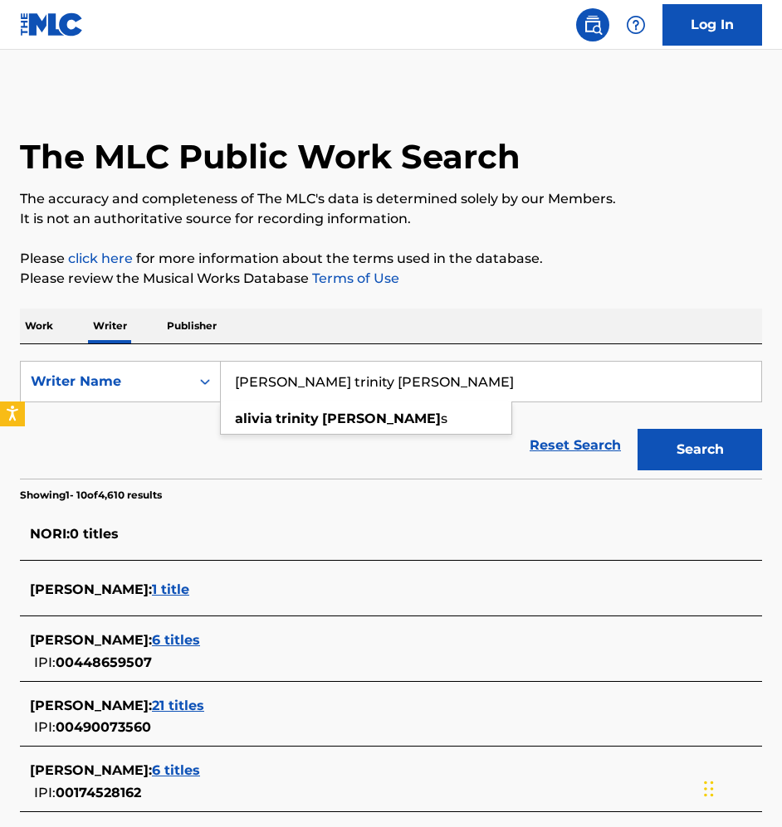
type input "[PERSON_NAME] trinity [PERSON_NAME]"
click at [637, 429] on button "Search" at bounding box center [699, 449] width 124 height 41
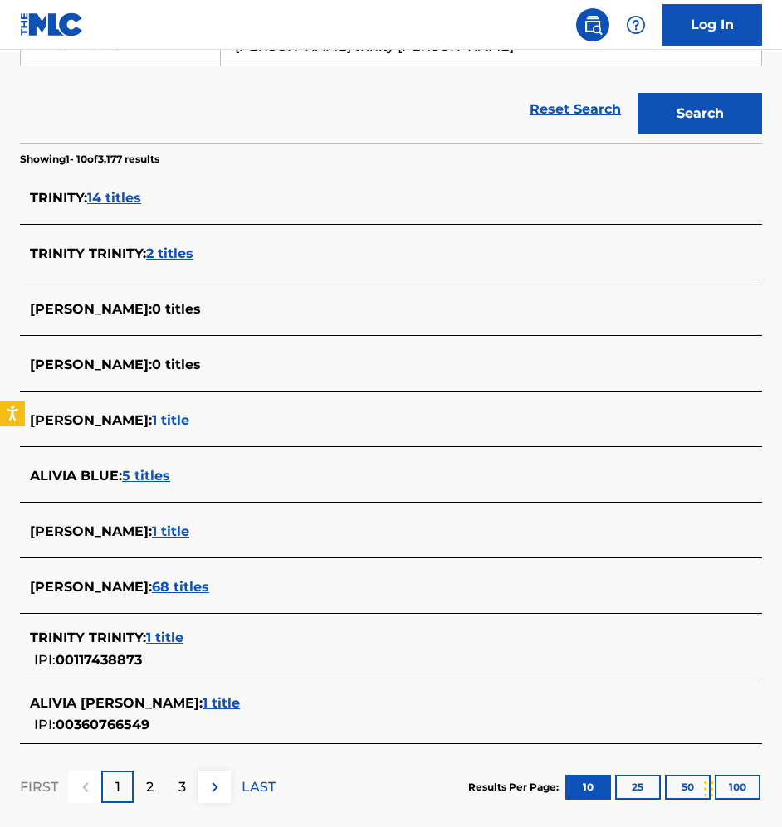
scroll to position [358, 0]
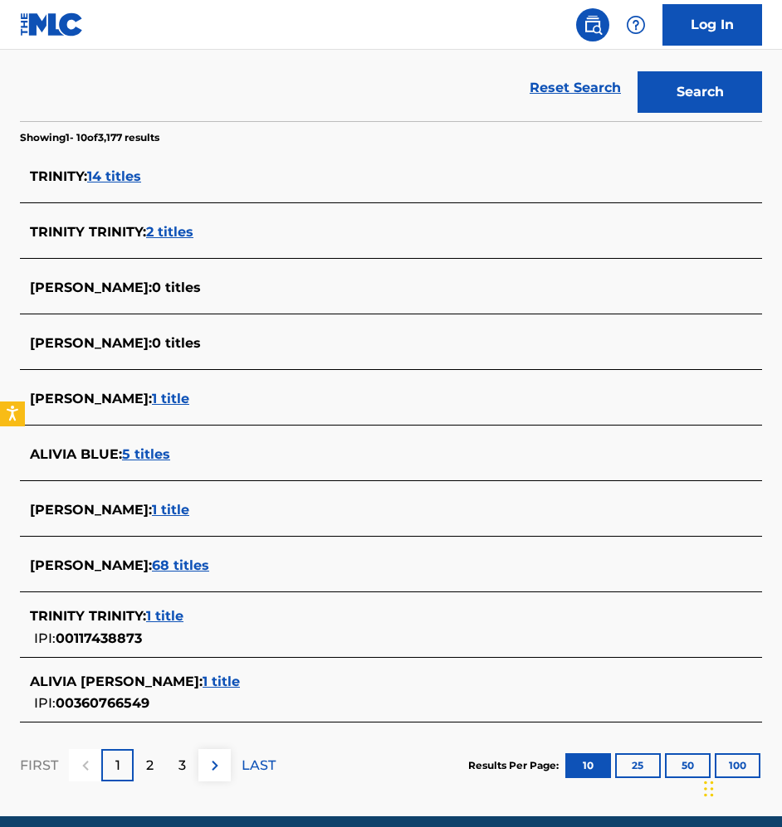
click at [229, 684] on span "1 title" at bounding box center [220, 682] width 37 height 16
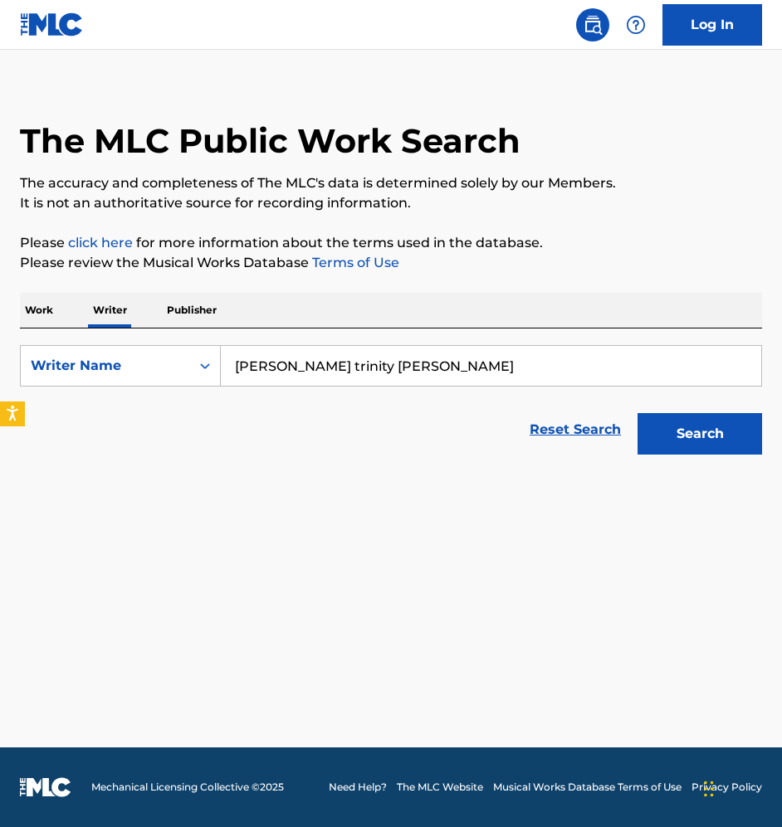
scroll to position [16, 0]
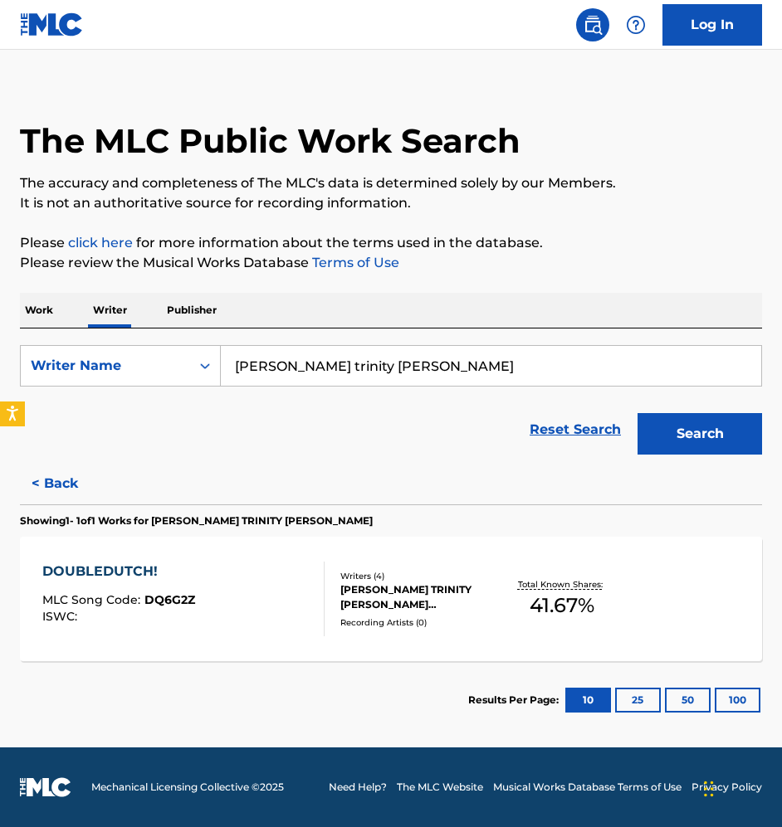
click at [233, 592] on div "DOUBLEDUTCH! MLC Song Code : DQ6G2Z ISWC :" at bounding box center [183, 599] width 282 height 75
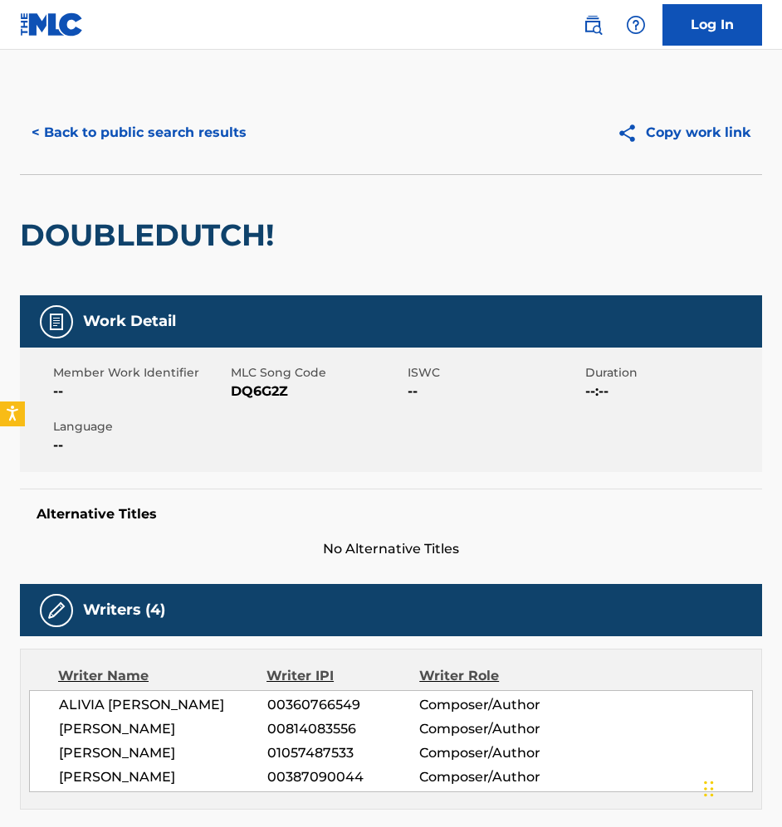
click at [139, 128] on button "< Back to public search results" at bounding box center [139, 132] width 238 height 41
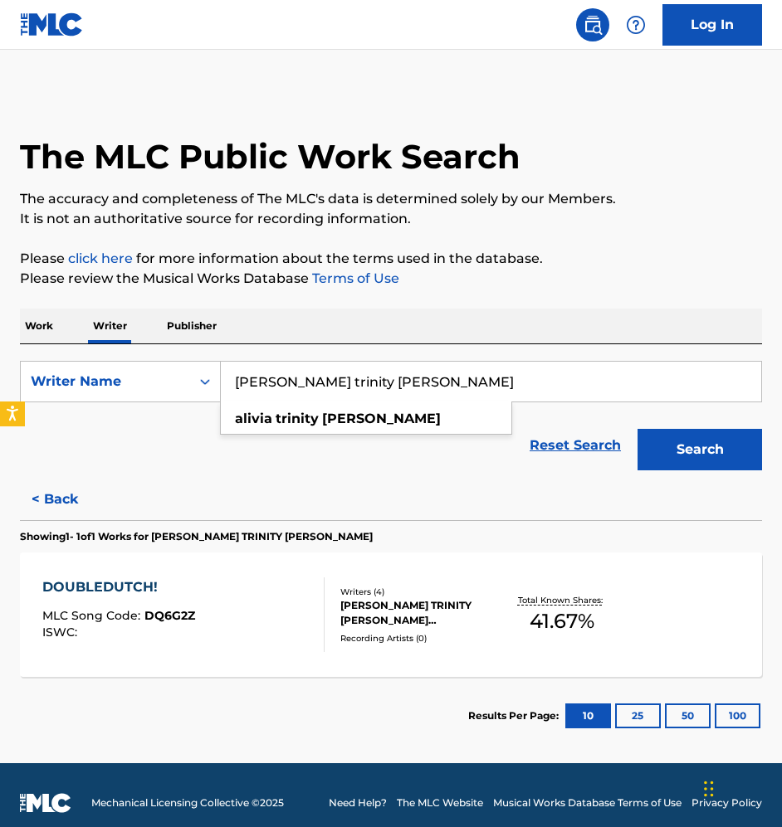
click at [376, 385] on input "[PERSON_NAME] trinity [PERSON_NAME]" at bounding box center [491, 382] width 540 height 40
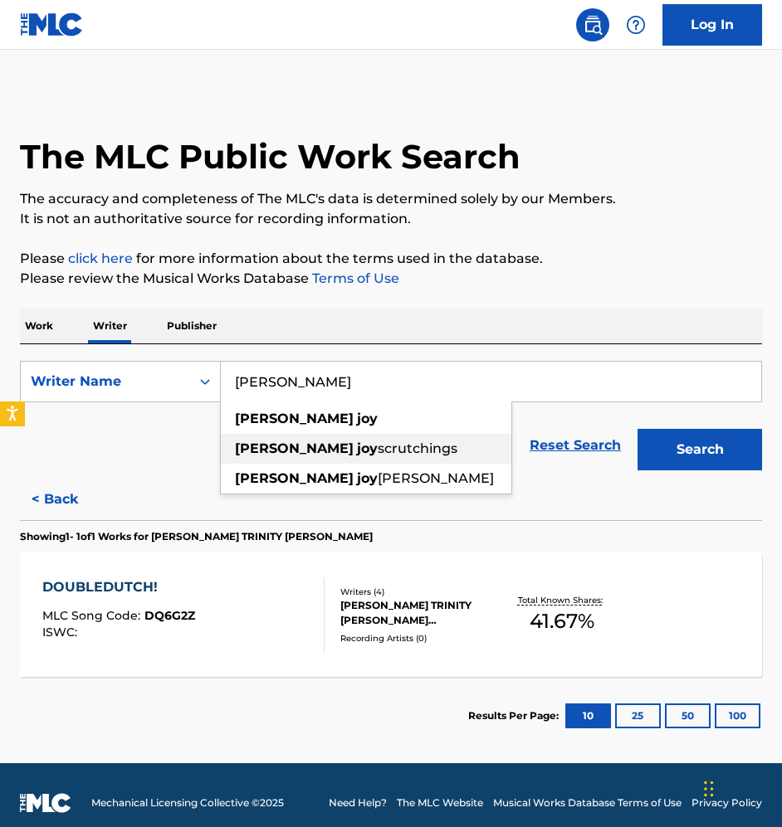
click at [446, 451] on div "[PERSON_NAME] scrutchings" at bounding box center [366, 449] width 290 height 30
type input "[PERSON_NAME] scrutchings"
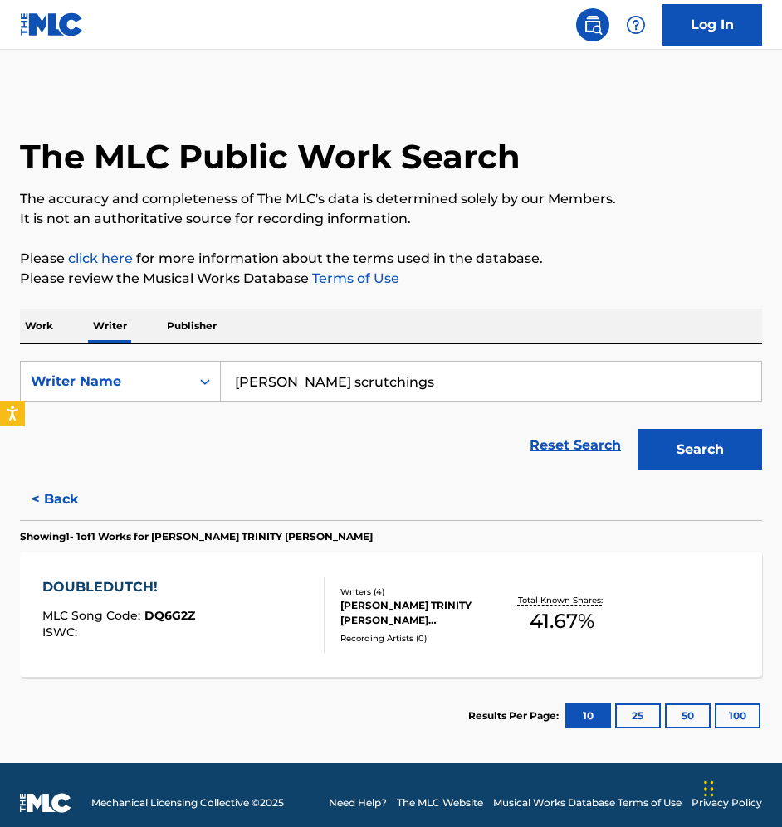
click at [681, 443] on button "Search" at bounding box center [699, 449] width 124 height 41
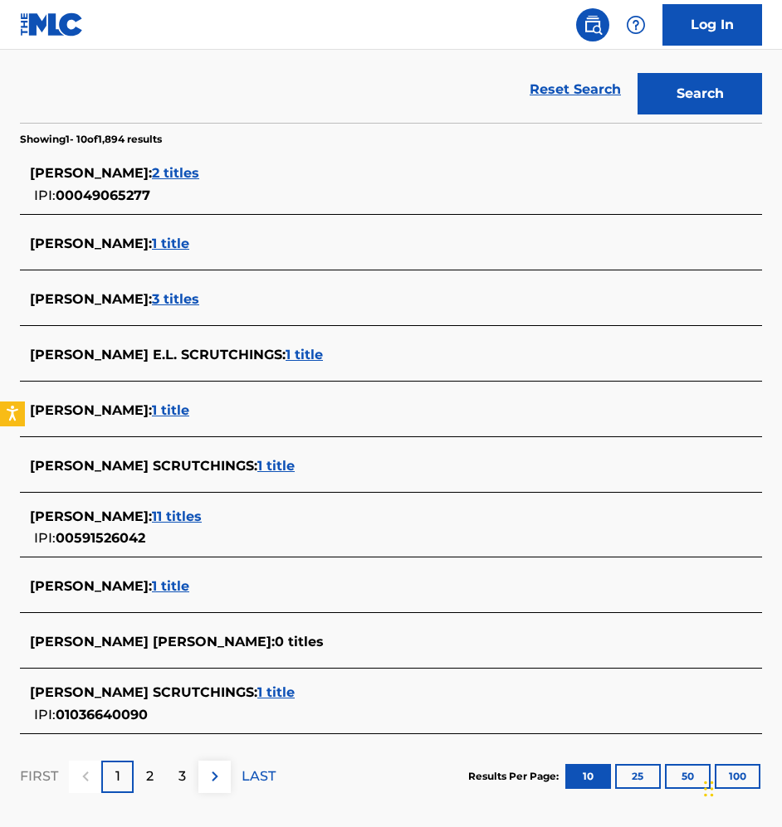
click at [257, 697] on span "1 title" at bounding box center [275, 693] width 37 height 16
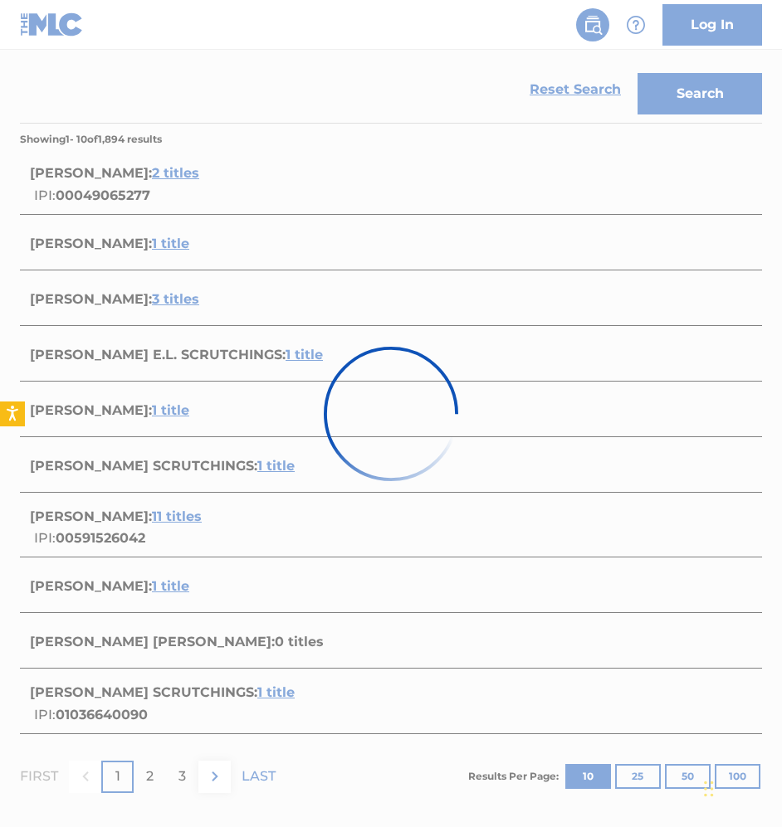
scroll to position [16, 0]
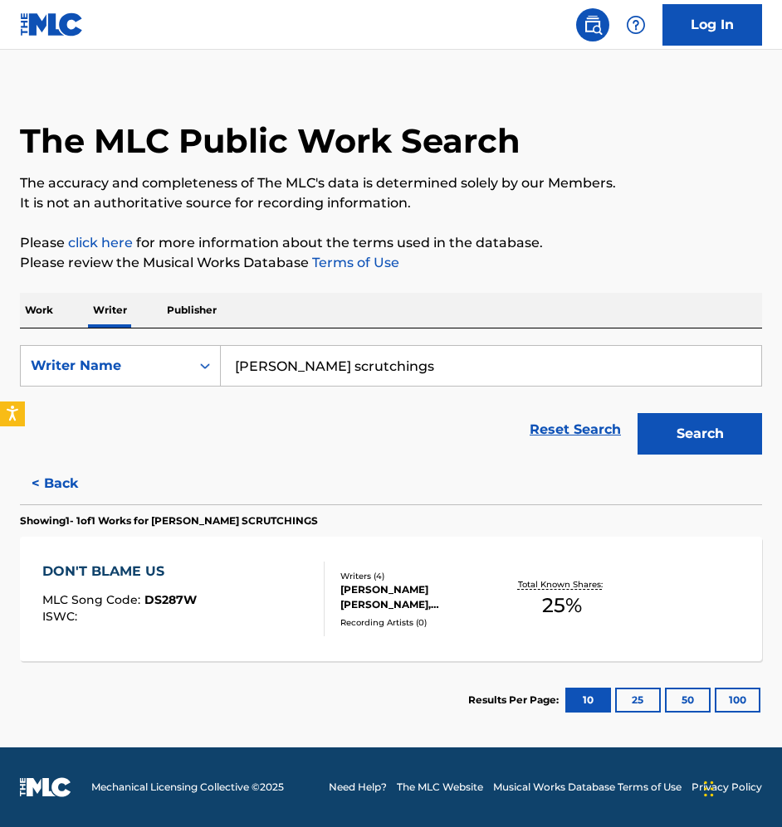
click at [244, 621] on div "DON'T BLAME US MLC Song Code : DS287W ISWC :" at bounding box center [183, 599] width 282 height 75
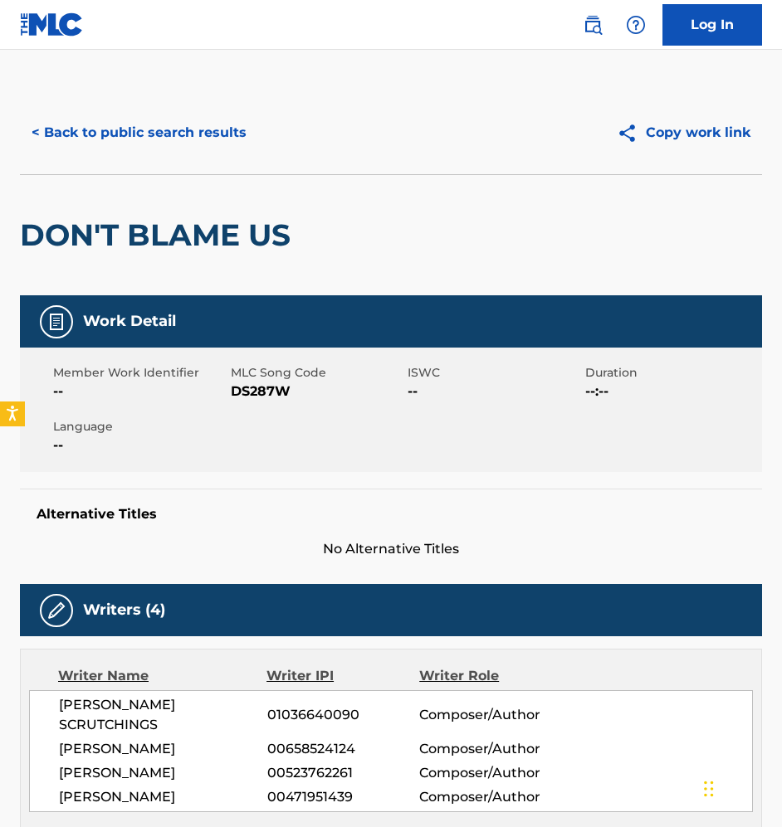
click at [157, 129] on button "< Back to public search results" at bounding box center [139, 132] width 238 height 41
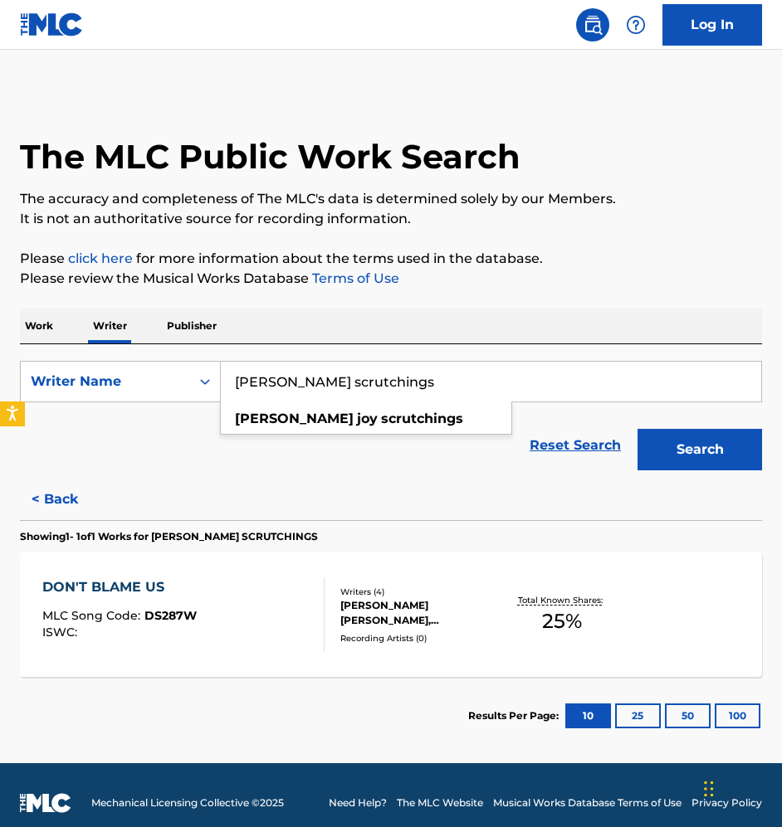
click at [373, 382] on input "[PERSON_NAME] scrutchings" at bounding box center [491, 382] width 540 height 40
click at [687, 436] on button "Search" at bounding box center [699, 449] width 124 height 41
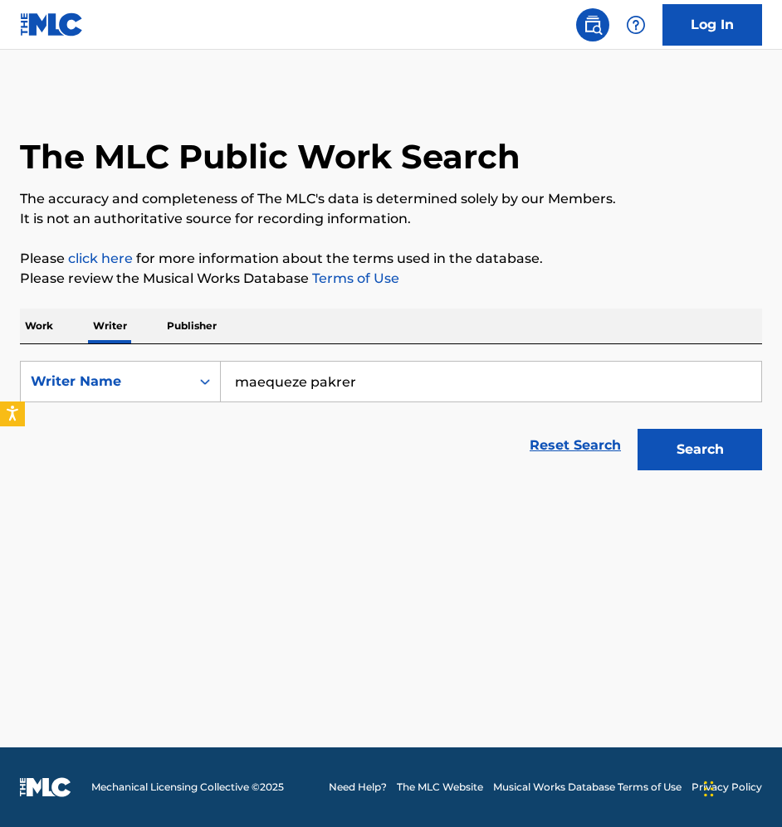
click at [534, 380] on input "maequeze pakrer" at bounding box center [491, 382] width 540 height 40
click at [315, 378] on input "maequeze pakrer" at bounding box center [491, 382] width 540 height 40
click at [249, 379] on input "[PERSON_NAME]" at bounding box center [491, 382] width 540 height 40
type input "[PERSON_NAME]"
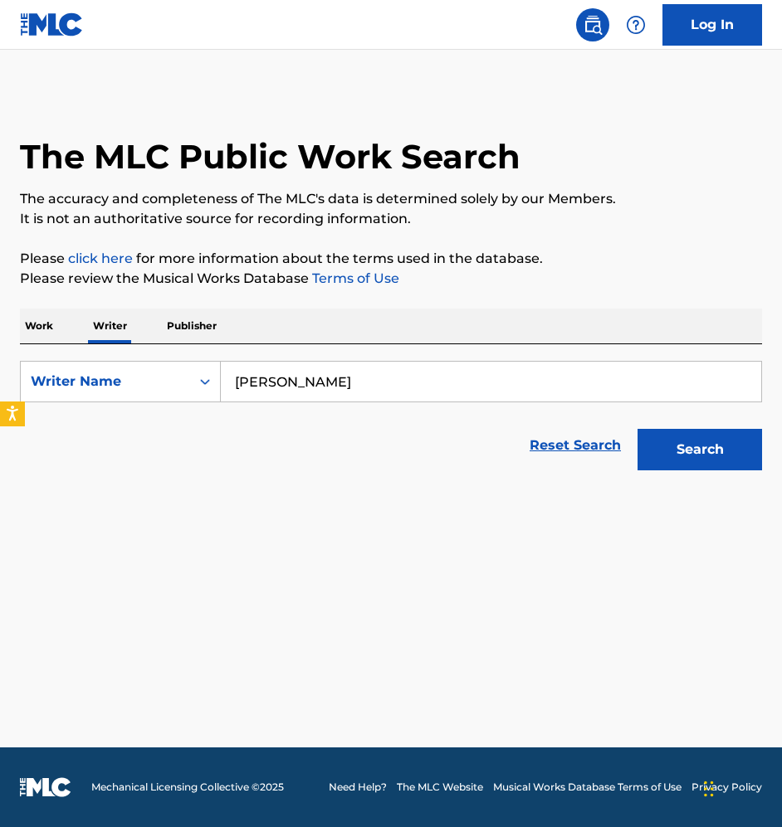
click at [696, 446] on button "Search" at bounding box center [699, 449] width 124 height 41
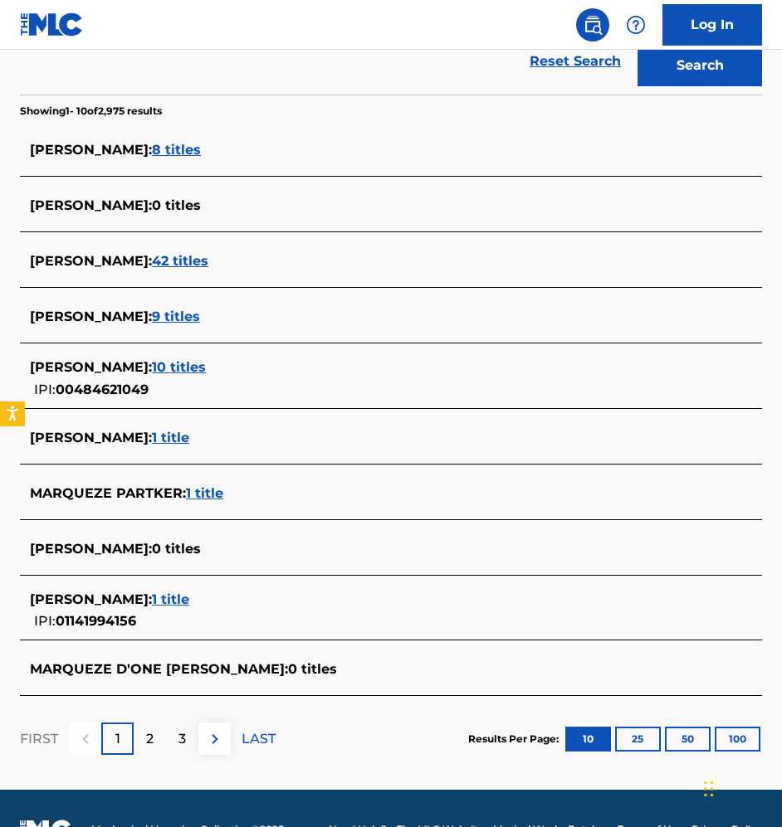
scroll to position [423, 0]
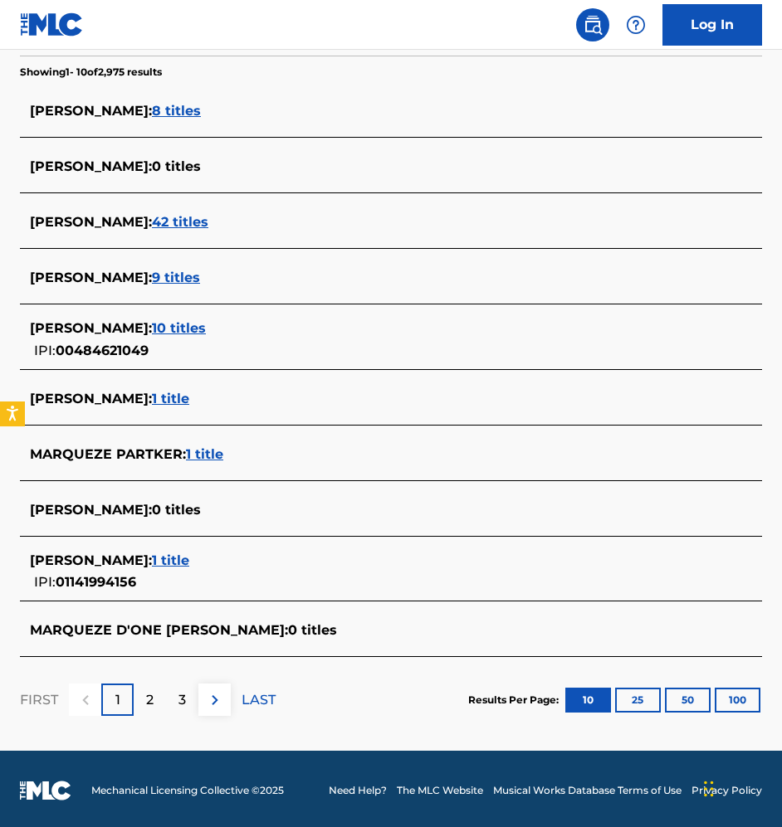
click at [201, 328] on span "10 titles" at bounding box center [179, 328] width 54 height 16
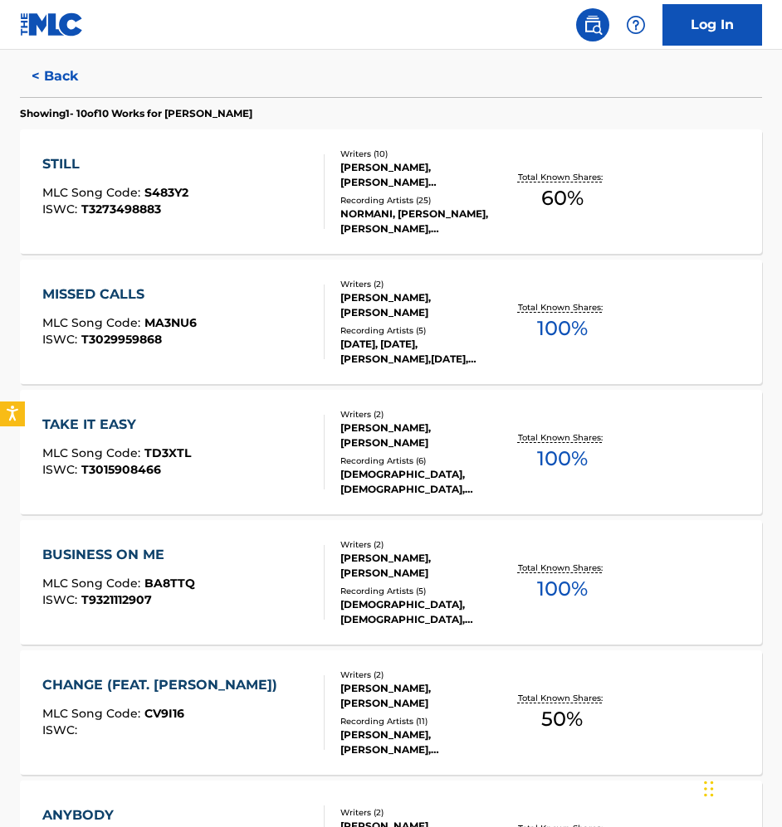
click at [236, 360] on div "MISSED CALLS MLC Song Code : MA3NU6 ISWC : T3029959868 Writers ( 2 ) [PERSON_NA…" at bounding box center [391, 322] width 742 height 124
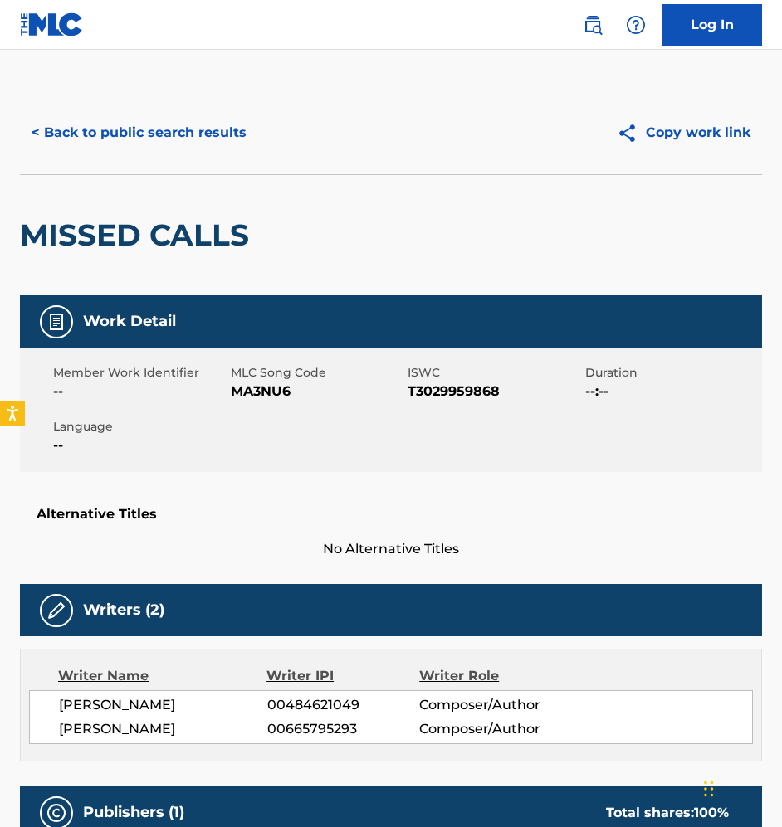
click at [110, 129] on button "< Back to public search results" at bounding box center [139, 132] width 238 height 41
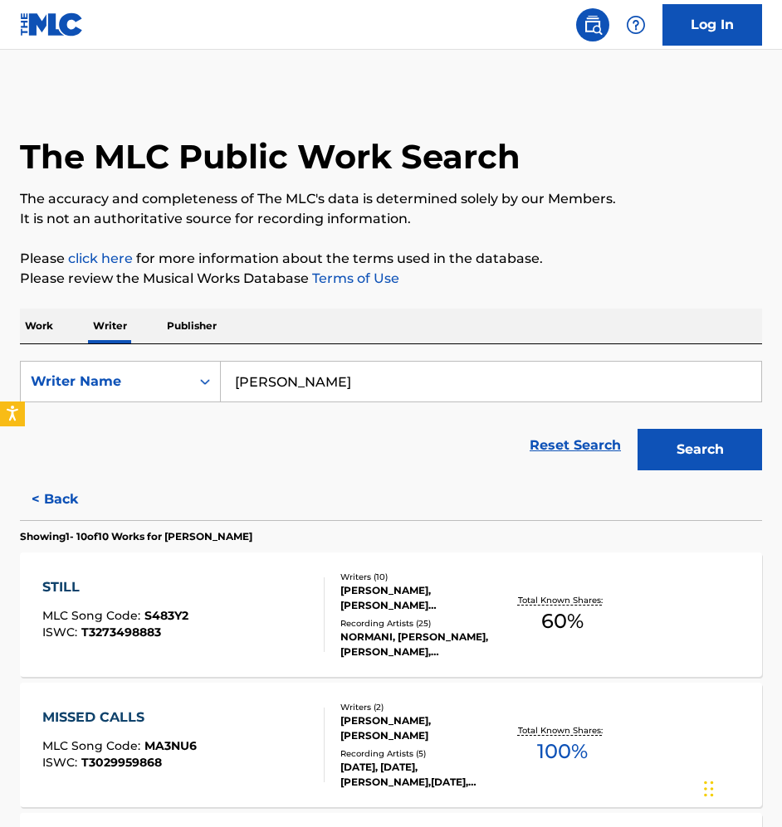
click at [443, 385] on input "[PERSON_NAME]" at bounding box center [491, 382] width 540 height 40
click at [625, 213] on p "It is not an authoritative source for recording information." at bounding box center [391, 219] width 742 height 20
